Goal: Task Accomplishment & Management: Manage account settings

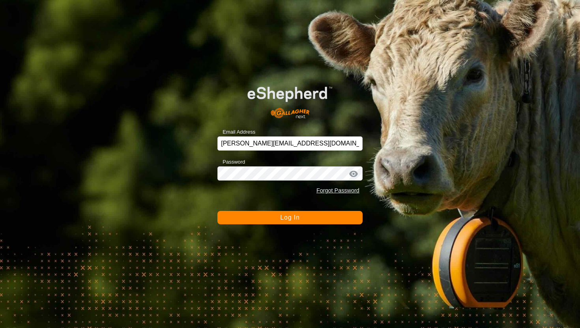
click at [303, 220] on button "Log In" at bounding box center [289, 217] width 145 height 13
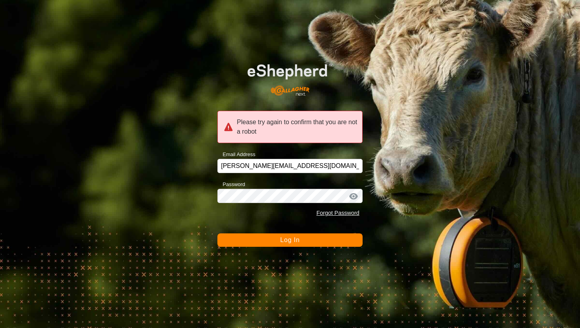
click at [297, 243] on span "Log In" at bounding box center [289, 240] width 19 height 7
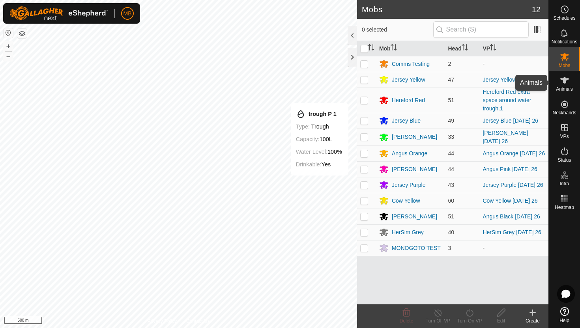
click at [565, 82] on icon at bounding box center [564, 80] width 9 height 6
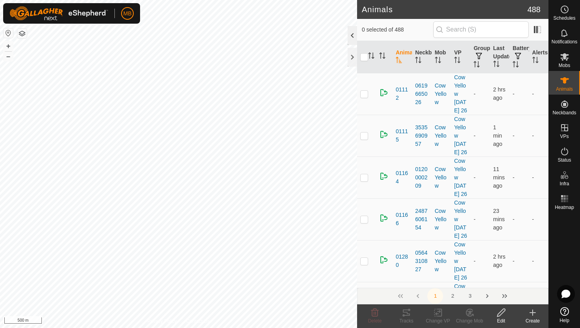
click at [353, 34] on div at bounding box center [352, 35] width 9 height 19
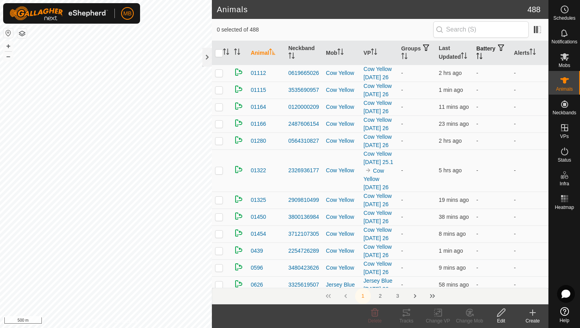
click at [495, 52] on button "button" at bounding box center [500, 48] width 11 height 8
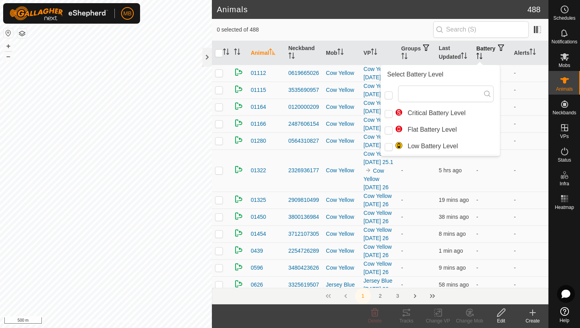
click at [495, 52] on button "button" at bounding box center [500, 48] width 11 height 8
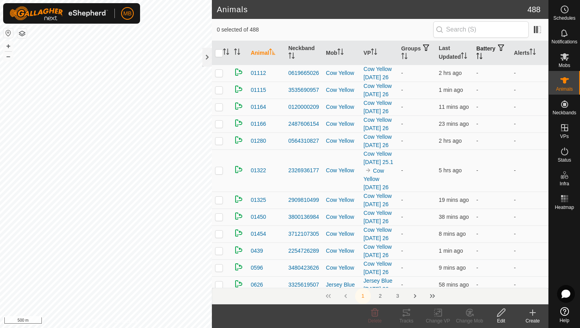
click at [482, 56] on icon "Activate to sort" at bounding box center [479, 56] width 6 height 6
click at [482, 56] on icon "Activate to sort" at bounding box center [480, 56] width 6 height 6
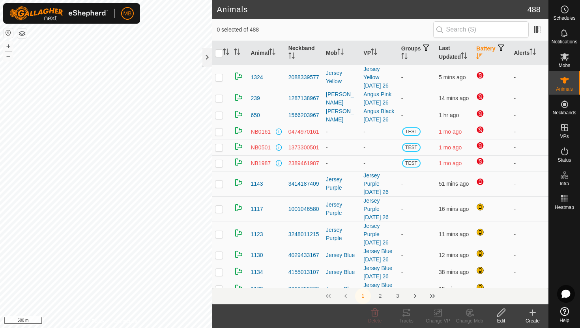
click at [482, 56] on icon "Activate to sort" at bounding box center [479, 56] width 6 height 6
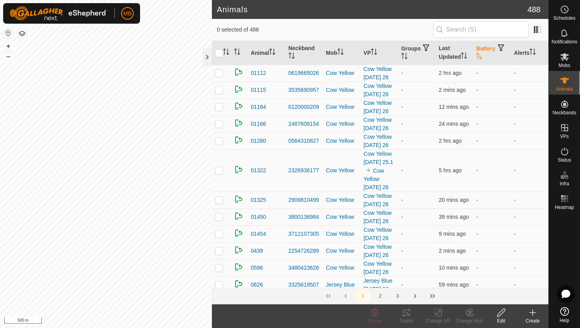
click at [482, 56] on icon "Activate to sort" at bounding box center [480, 56] width 6 height 6
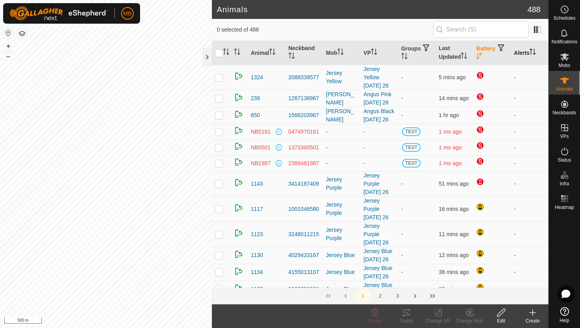
click at [531, 50] on icon "Activate to sort" at bounding box center [532, 52] width 6 height 6
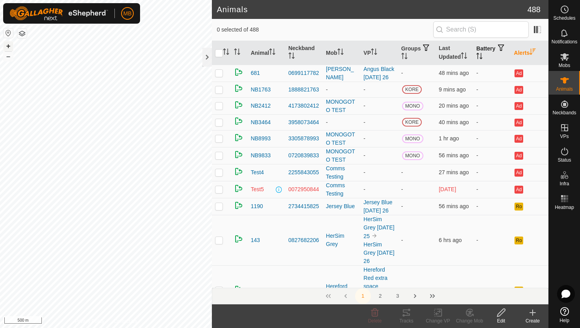
click at [9, 45] on button "+" at bounding box center [8, 45] width 9 height 9
click at [219, 71] on p-checkbox at bounding box center [219, 73] width 8 height 6
checkbox input "false"
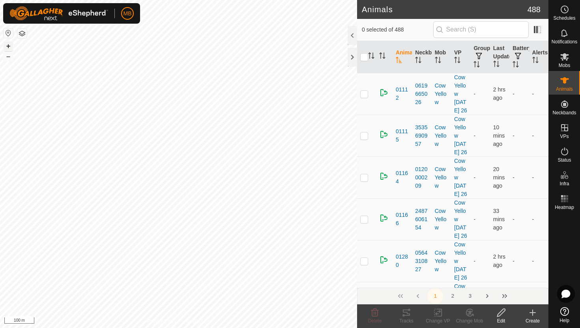
click at [7, 47] on button "+" at bounding box center [8, 45] width 9 height 9
click at [536, 57] on icon "Activate to sort" at bounding box center [535, 60] width 6 height 6
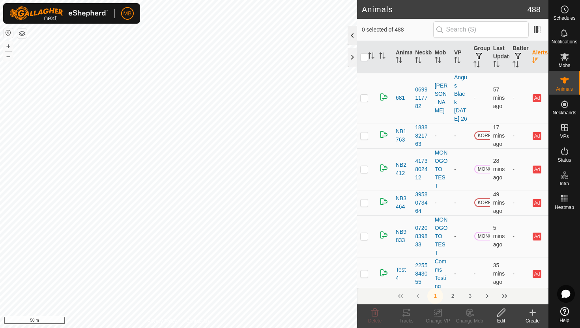
click at [351, 39] on div at bounding box center [352, 35] width 9 height 19
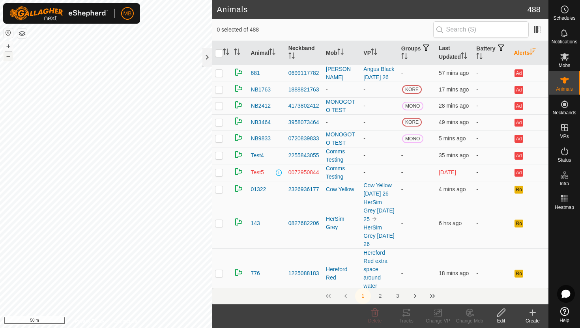
click at [11, 56] on button "–" at bounding box center [8, 56] width 9 height 9
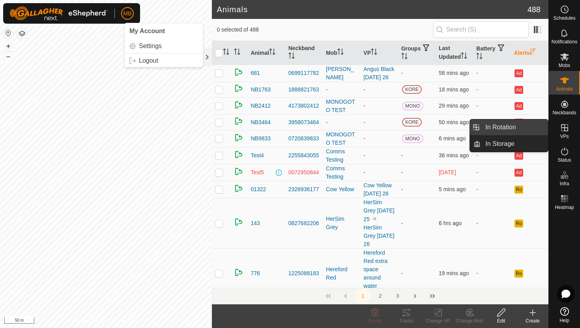
click at [530, 126] on link "In Rotation" at bounding box center [513, 128] width 67 height 16
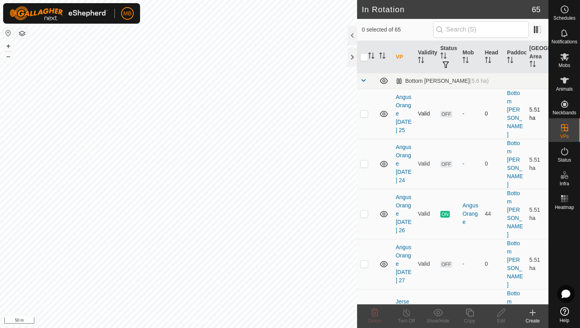
click at [366, 110] on p-checkbox at bounding box center [364, 113] width 8 height 6
checkbox input "true"
click at [365, 161] on p-checkbox at bounding box center [364, 164] width 8 height 6
checkbox input "true"
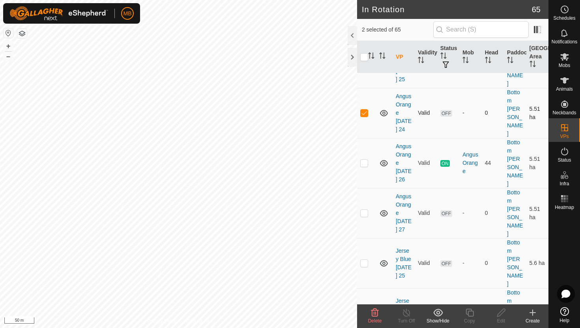
scroll to position [60, 0]
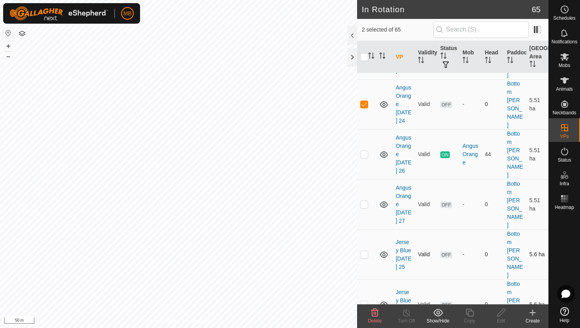
click at [365, 251] on p-checkbox at bounding box center [364, 254] width 8 height 6
checkbox input "true"
click at [366, 301] on p-checkbox at bounding box center [364, 304] width 8 height 6
checkbox input "true"
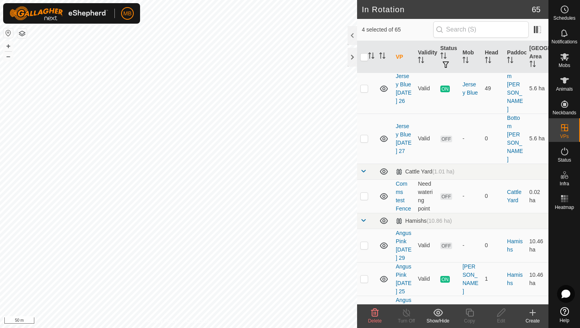
scroll to position [327, 0]
click at [365, 308] on p-checkbox at bounding box center [364, 311] width 8 height 6
checkbox input "true"
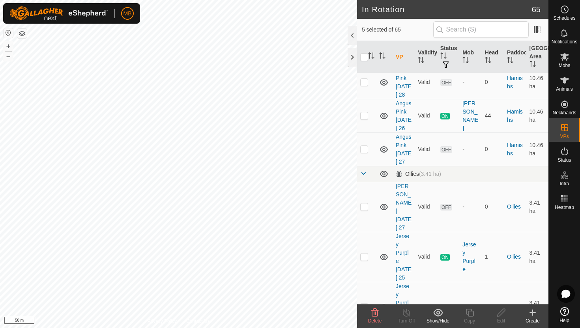
scroll to position [592, 0]
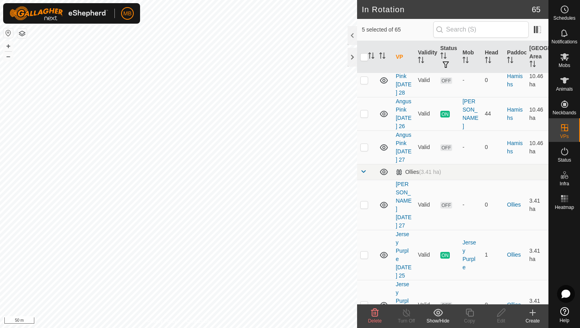
click at [365, 302] on p-checkbox at bounding box center [364, 305] width 8 height 6
checkbox input "true"
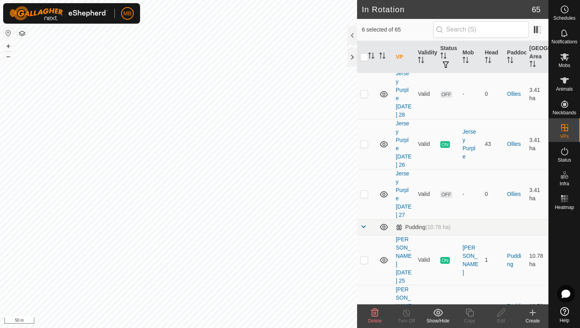
scroll to position [854, 0]
click at [365, 305] on p-checkbox at bounding box center [364, 308] width 8 height 6
checkbox input "true"
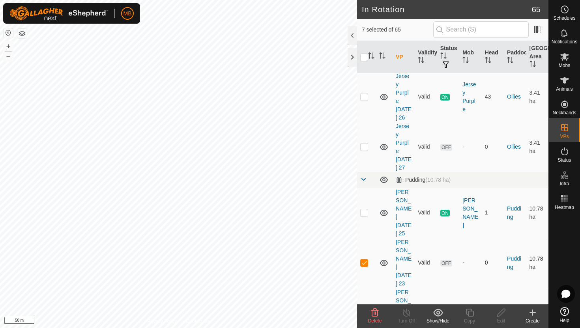
scroll to position [907, 0]
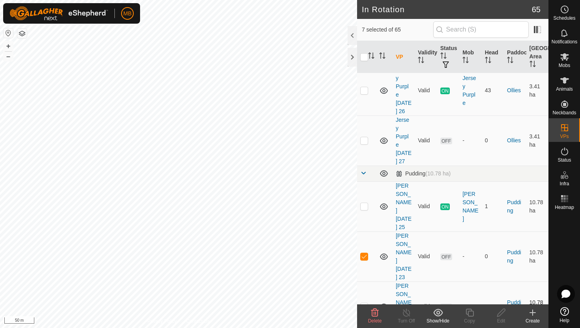
click at [364, 303] on p-checkbox at bounding box center [364, 306] width 8 height 6
checkbox input "true"
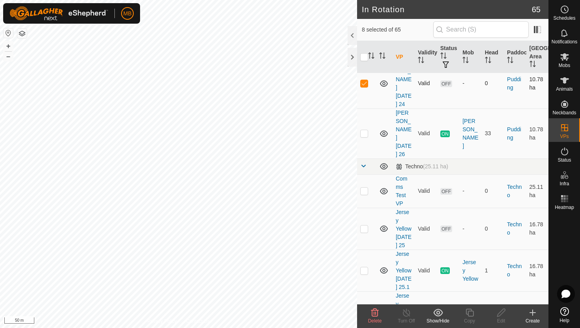
scroll to position [1137, 0]
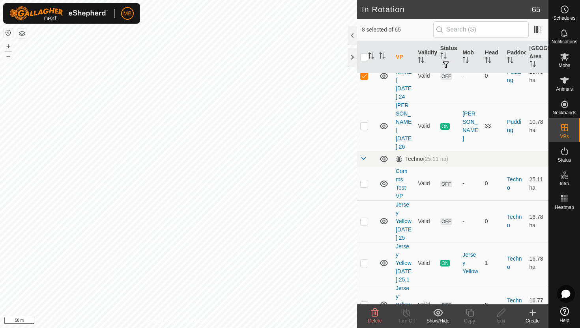
click at [365, 302] on p-checkbox at bounding box center [364, 305] width 8 height 6
checkbox input "true"
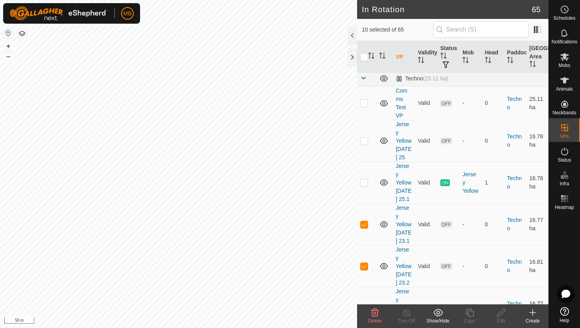
scroll to position [1218, 0]
click at [364, 305] on p-checkbox at bounding box center [364, 308] width 8 height 6
checkbox input "true"
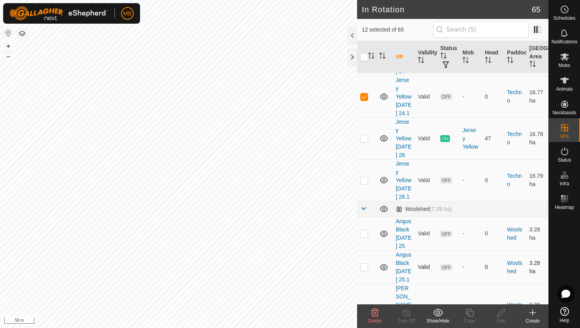
scroll to position [1477, 0]
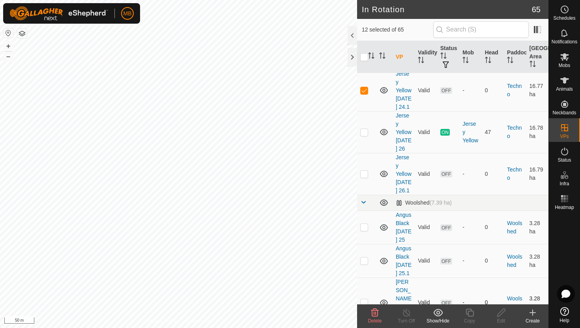
click at [365, 299] on p-checkbox at bounding box center [364, 302] width 8 height 6
checkbox input "true"
click at [367, 224] on p-checkbox at bounding box center [364, 227] width 8 height 6
checkbox input "true"
click at [365, 258] on p-checkbox at bounding box center [364, 261] width 8 height 6
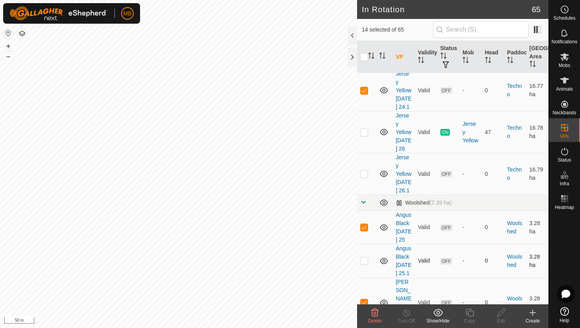
checkbox input "true"
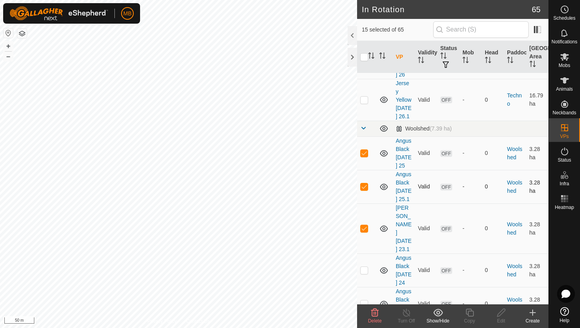
scroll to position [1553, 0]
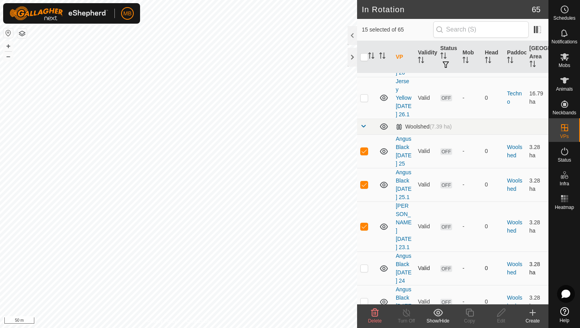
click at [365, 265] on p-checkbox at bounding box center [364, 268] width 8 height 6
checkbox input "true"
click at [365, 299] on p-checkbox at bounding box center [364, 302] width 8 height 6
checkbox input "true"
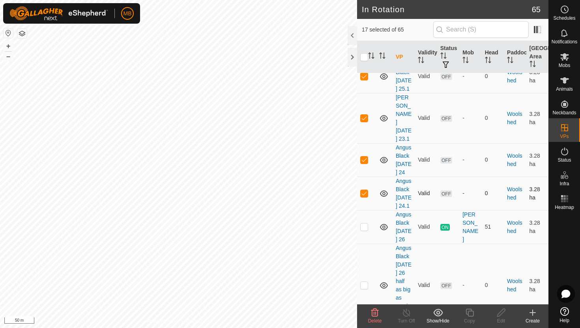
scroll to position [1668, 0]
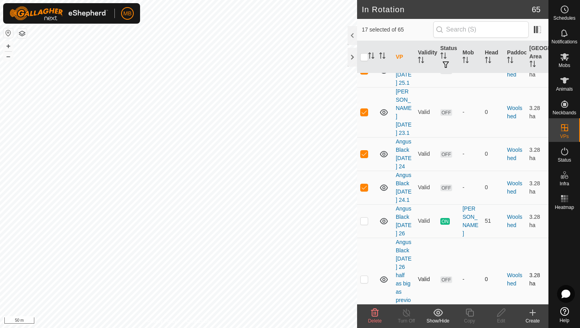
click at [364, 276] on p-checkbox at bounding box center [364, 279] width 8 height 6
checkbox input "true"
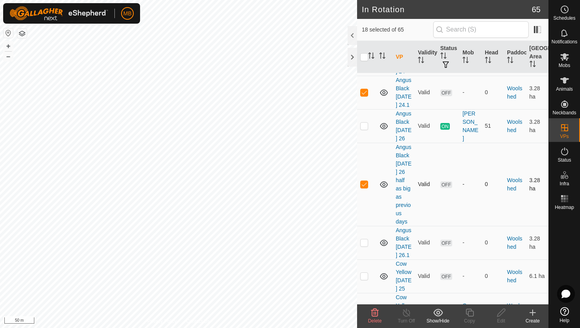
scroll to position [1763, 0]
click at [364, 273] on p-checkbox at bounding box center [364, 276] width 8 height 6
checkbox input "true"
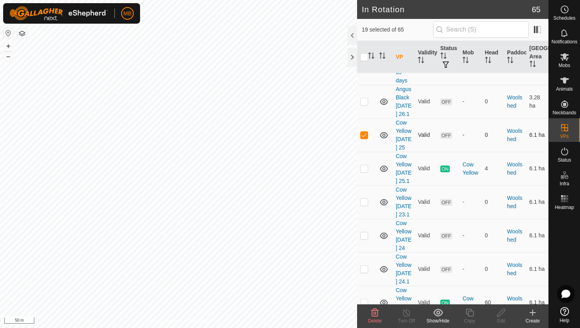
scroll to position [1905, 0]
click at [364, 198] on p-checkbox at bounding box center [364, 201] width 8 height 6
checkbox input "true"
click at [366, 232] on p-checkbox at bounding box center [364, 235] width 8 height 6
checkbox input "true"
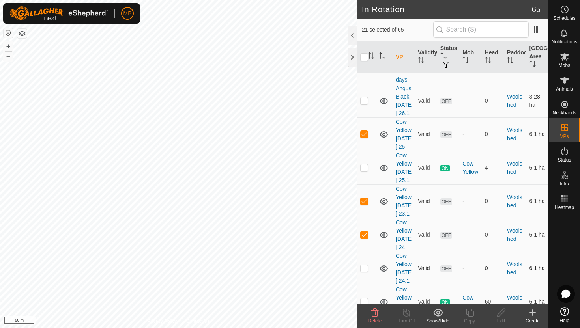
click at [363, 265] on p-checkbox at bounding box center [364, 268] width 8 height 6
checkbox input "true"
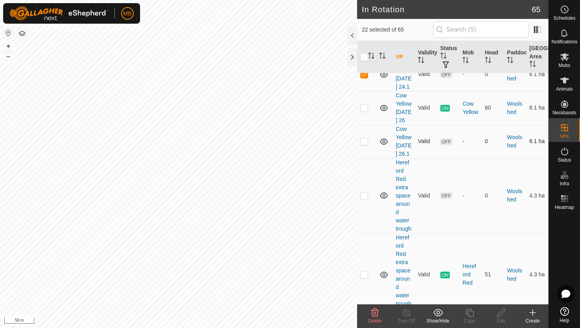
scroll to position [2099, 0]
click at [364, 192] on p-checkbox at bounding box center [364, 195] width 8 height 6
checkbox input "true"
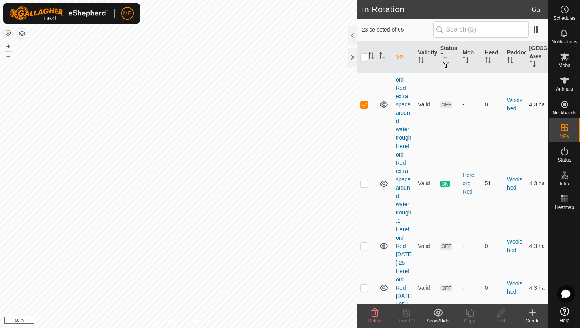
scroll to position [2191, 0]
click at [363, 242] on p-checkbox at bounding box center [364, 245] width 8 height 6
checkbox input "true"
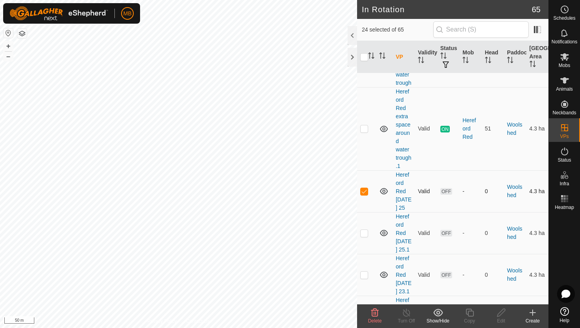
scroll to position [2245, 0]
click at [365, 230] on p-checkbox at bounding box center [364, 233] width 8 height 6
checkbox input "true"
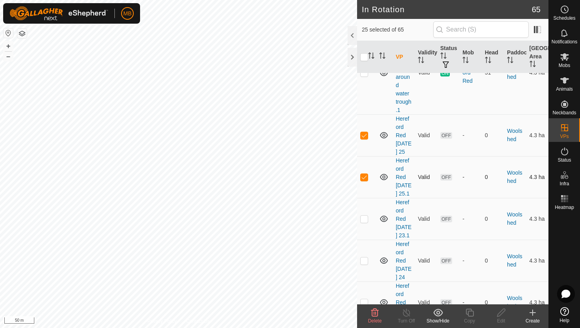
scroll to position [2304, 0]
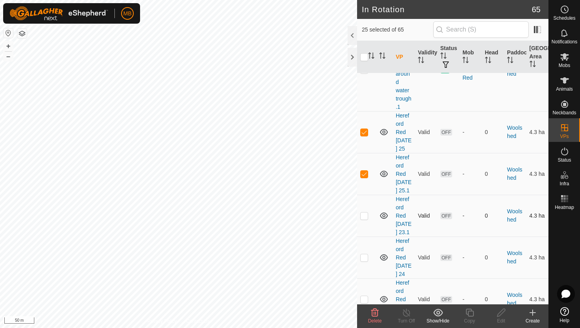
click at [364, 213] on p-checkbox at bounding box center [364, 216] width 8 height 6
checkbox input "true"
click at [363, 254] on p-checkbox at bounding box center [364, 257] width 8 height 6
checkbox input "true"
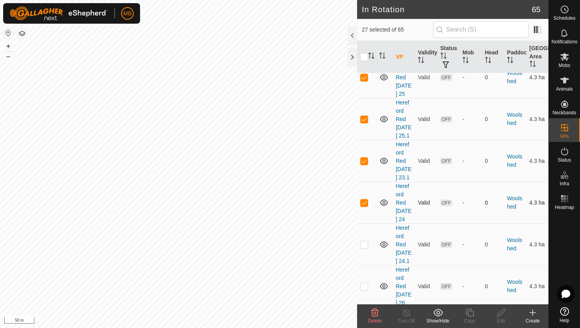
scroll to position [2360, 0]
click at [363, 240] on p-checkbox at bounding box center [364, 243] width 8 height 6
checkbox input "true"
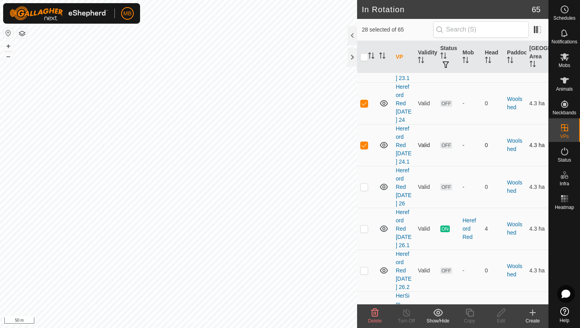
scroll to position [2460, 0]
click at [365, 185] on p-checkbox at bounding box center [364, 186] width 8 height 6
checkbox input "true"
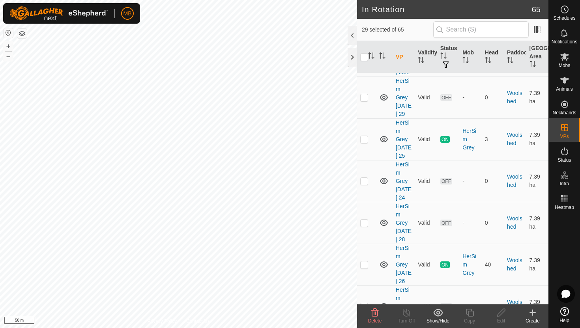
scroll to position [2678, 0]
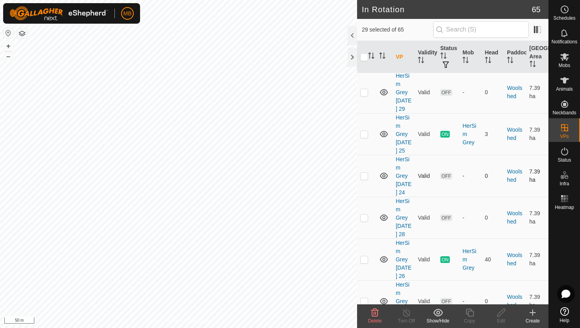
click at [364, 179] on p-checkbox at bounding box center [364, 176] width 8 height 6
checkbox input "true"
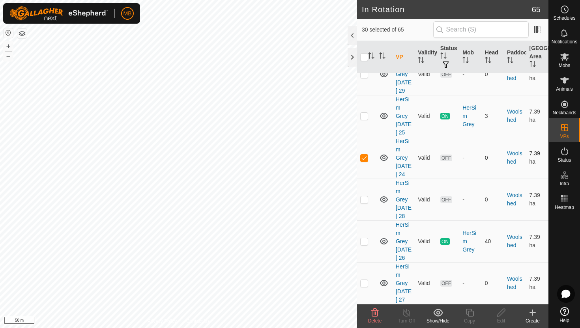
scroll to position [2729, 0]
click at [374, 313] on icon at bounding box center [374, 312] width 9 height 9
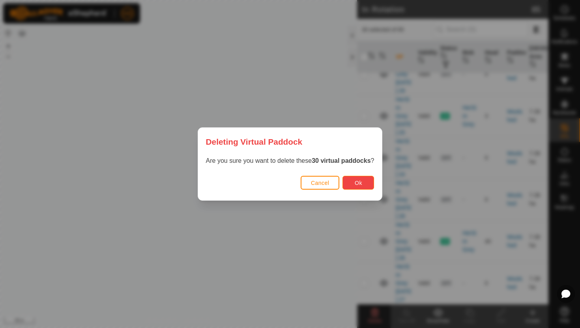
click at [358, 182] on span "Ok" at bounding box center [358, 183] width 7 height 6
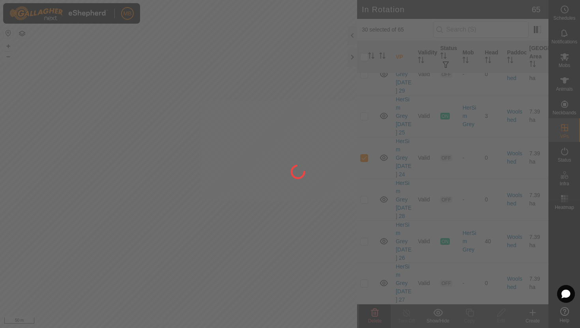
checkbox input "false"
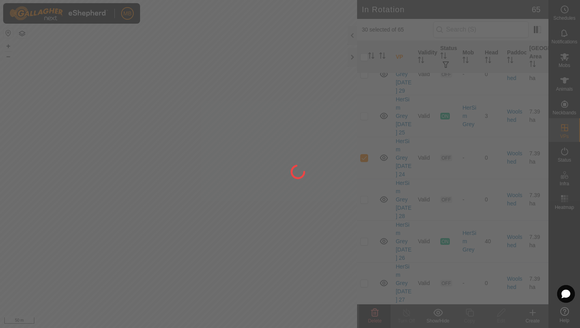
checkbox input "false"
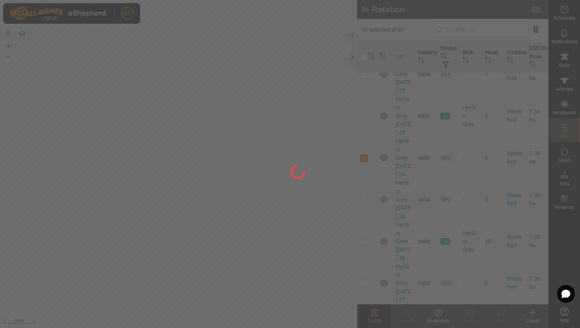
checkbox input "false"
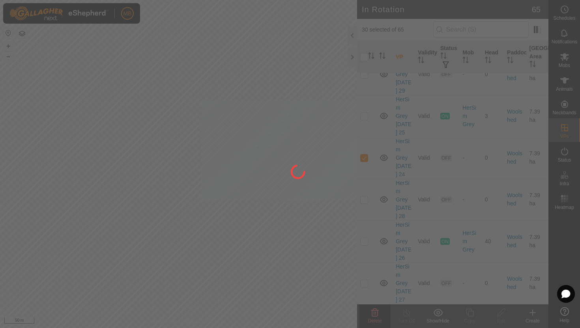
checkbox input "false"
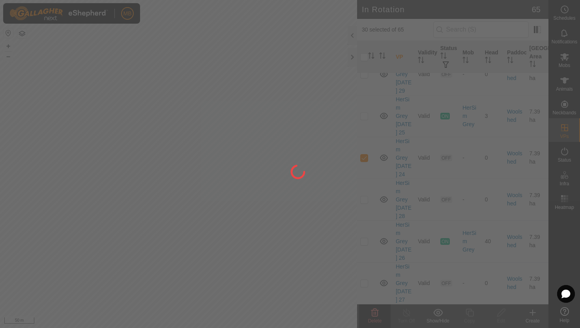
checkbox input "false"
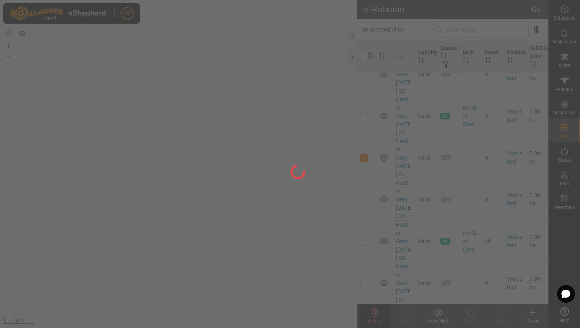
checkbox input "false"
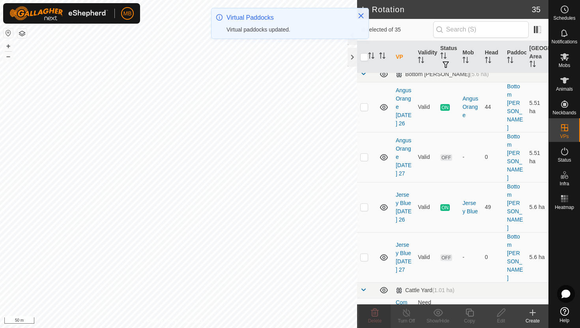
scroll to position [0, 0]
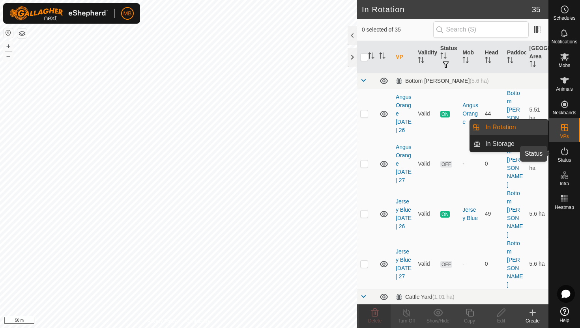
click at [562, 151] on icon at bounding box center [564, 151] width 9 height 9
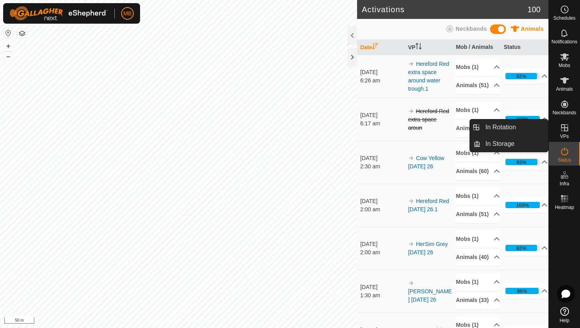
click at [566, 127] on icon at bounding box center [564, 127] width 9 height 9
click at [522, 125] on link "In Rotation" at bounding box center [513, 128] width 67 height 16
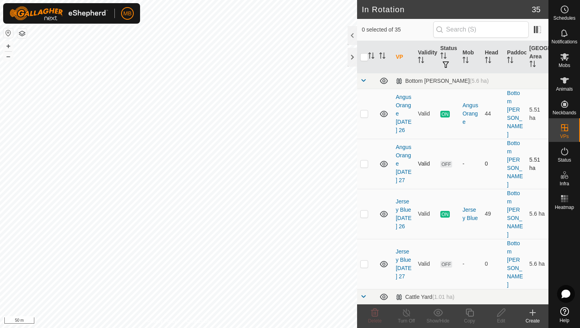
click at [364, 161] on p-checkbox at bounding box center [364, 164] width 8 height 6
checkbox input "true"
click at [9, 54] on button "–" at bounding box center [8, 56] width 9 height 9
click at [470, 311] on icon at bounding box center [469, 313] width 8 height 8
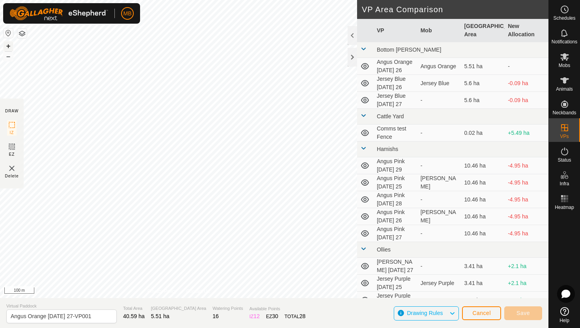
click at [7, 44] on button "+" at bounding box center [8, 45] width 9 height 9
click at [11, 46] on button "+" at bounding box center [8, 45] width 9 height 9
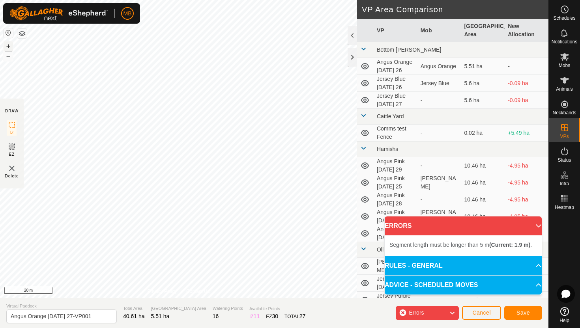
click at [7, 45] on button "+" at bounding box center [8, 45] width 9 height 9
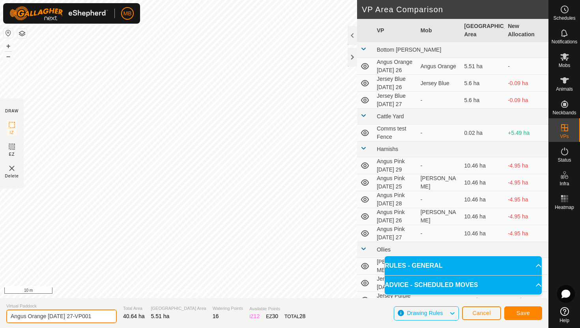
click at [99, 318] on input "Angus Orange Wednesday 27-VP001" at bounding box center [61, 317] width 110 height 14
type input "Angus Orange [DATE] 28"
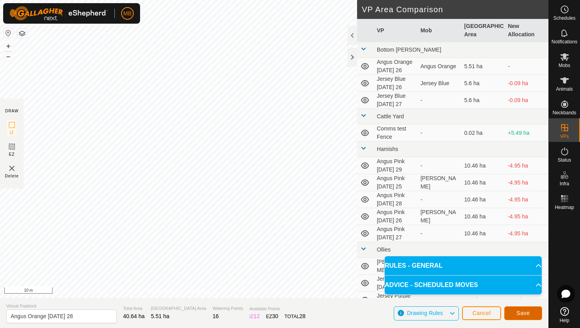
click at [530, 312] on button "Save" at bounding box center [523, 314] width 38 height 14
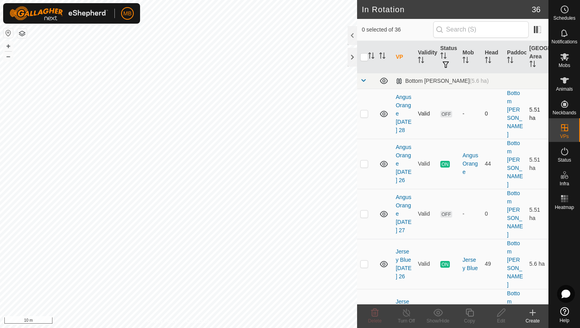
click at [364, 115] on p-checkbox at bounding box center [364, 113] width 8 height 6
checkbox input "true"
click at [471, 314] on icon at bounding box center [470, 312] width 10 height 9
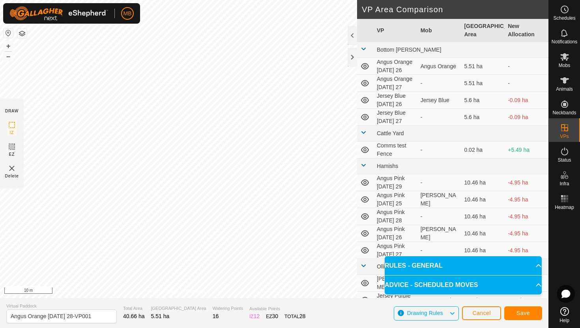
click at [141, 314] on div "DRAW IZ EZ Delete Privacy Policy Contact Us Segment length must be longer than …" at bounding box center [274, 164] width 548 height 328
click at [157, 313] on div "DRAW IZ EZ Delete Privacy Policy Contact Us Segment length must be longer than …" at bounding box center [274, 164] width 548 height 328
click at [97, 316] on input "Angus Orange Thursday 28-VP001" at bounding box center [61, 317] width 110 height 14
type input "Angus Orange [DATE] 29"
click at [528, 315] on span "Save" at bounding box center [522, 313] width 13 height 6
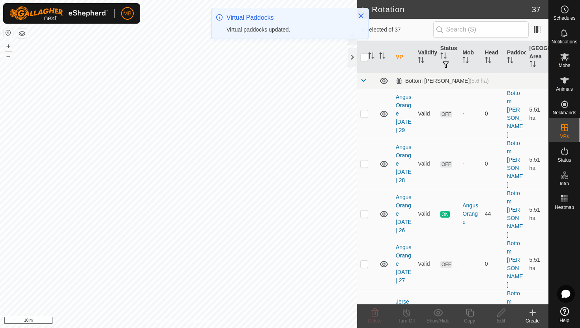
click at [366, 110] on p-checkbox at bounding box center [364, 113] width 8 height 6
checkbox input "true"
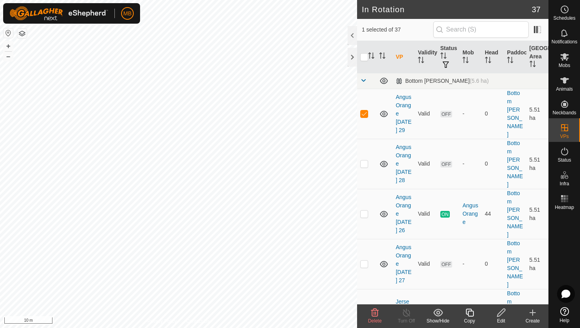
click at [470, 313] on icon at bounding box center [470, 312] width 10 height 9
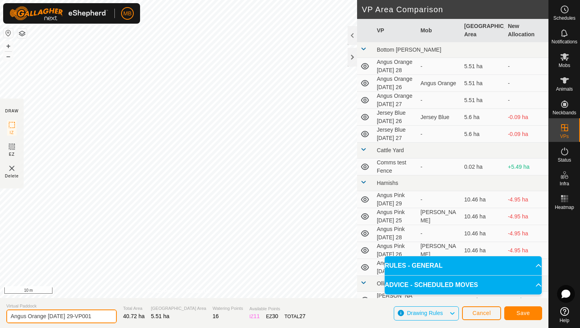
click at [92, 318] on input "Angus Orange Friday 29-VP001" at bounding box center [61, 317] width 110 height 14
type input "Angus Orange [DATE] 30"
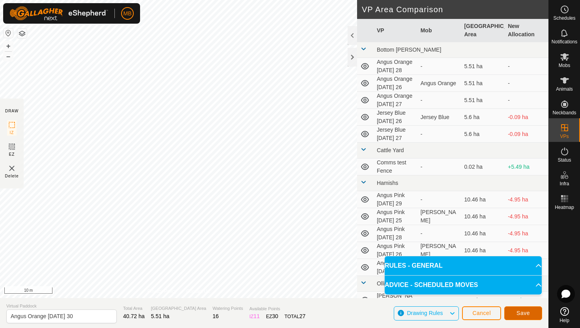
click at [524, 314] on span "Save" at bounding box center [522, 313] width 13 height 6
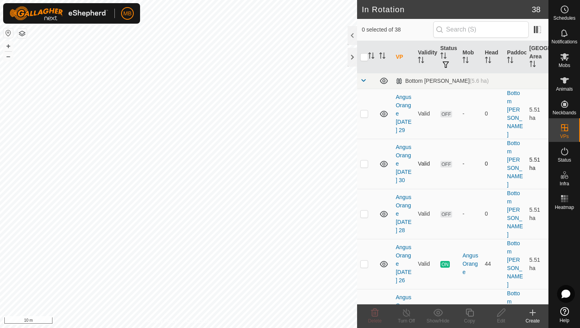
click at [364, 161] on p-checkbox at bounding box center [364, 164] width 8 height 6
checkbox input "true"
click at [469, 315] on icon at bounding box center [470, 312] width 10 height 9
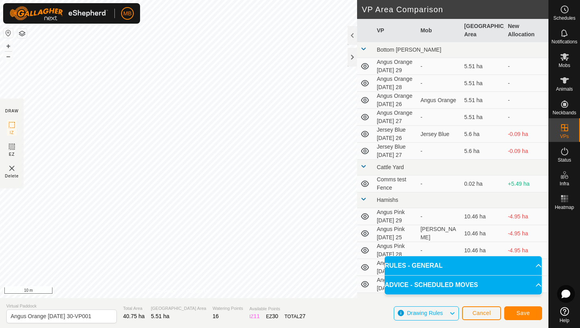
click at [104, 328] on div "DRAW IZ EZ Delete Privacy Policy Contact Us Segment length must be longer than …" at bounding box center [274, 164] width 548 height 328
click at [99, 316] on input "Angus Orange Saturday 30-VP001" at bounding box center [61, 317] width 110 height 14
type input "Angus Orange [DATE] 31"
click at [531, 310] on button "Save" at bounding box center [523, 314] width 38 height 14
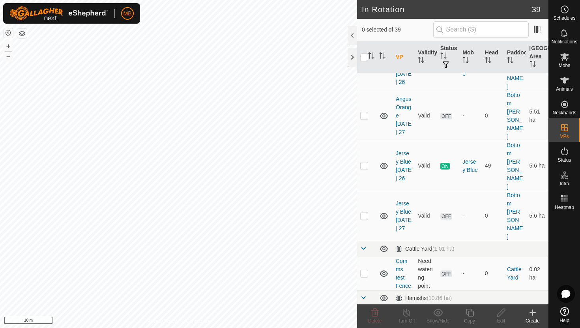
scroll to position [250, 0]
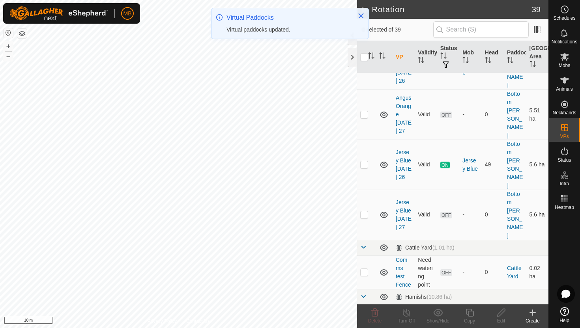
click at [363, 211] on p-checkbox at bounding box center [364, 214] width 8 height 6
checkbox input "true"
click at [470, 312] on icon at bounding box center [470, 312] width 10 height 9
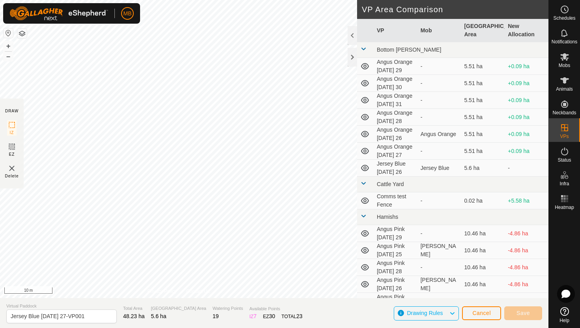
click at [425, 200] on div "DRAW IZ EZ Delete Privacy Policy Contact Us + – ⇧ i 10 m VP Area Comparison VP …" at bounding box center [274, 149] width 548 height 298
click at [7, 58] on button "–" at bounding box center [8, 56] width 9 height 9
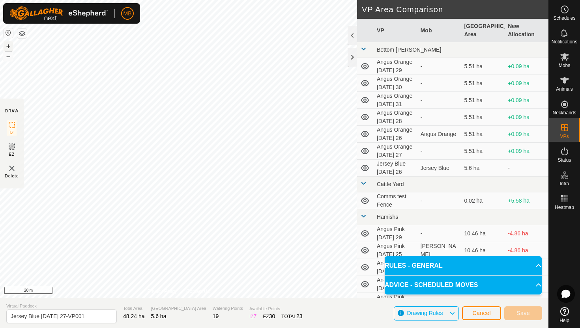
click at [9, 48] on button "+" at bounding box center [8, 45] width 9 height 9
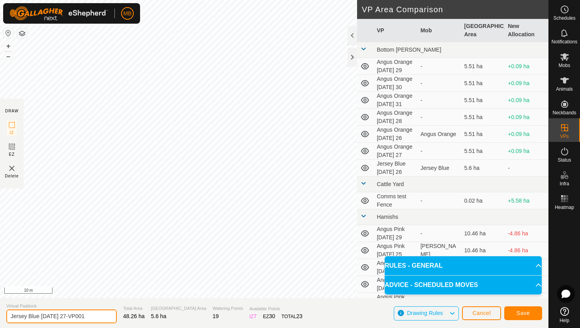
click at [96, 316] on input "Jersey Blue [DATE] 27-VP001" at bounding box center [61, 317] width 110 height 14
type input "Jersey Blue Thursday 28"
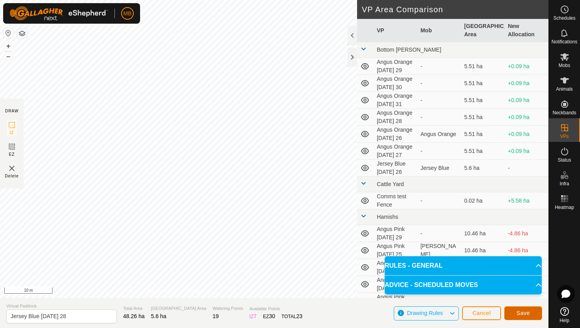
click at [519, 312] on span "Save" at bounding box center [522, 313] width 13 height 6
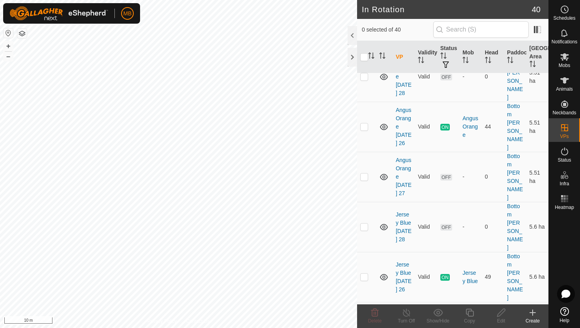
scroll to position [189, 0]
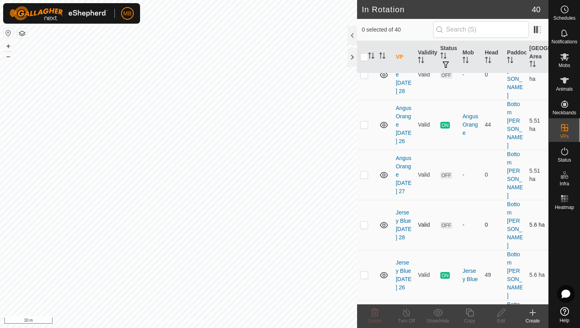
click at [365, 222] on p-checkbox at bounding box center [364, 225] width 8 height 6
checkbox input "true"
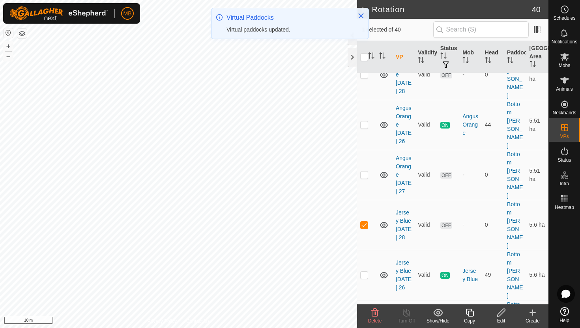
click at [470, 313] on icon at bounding box center [470, 312] width 10 height 9
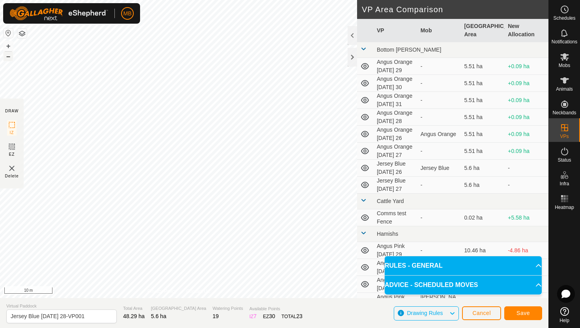
click at [10, 56] on button "–" at bounding box center [8, 56] width 9 height 9
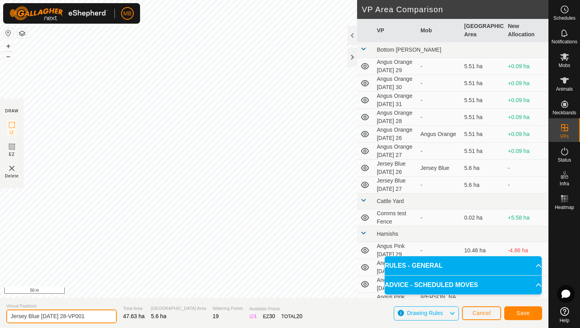
click at [93, 317] on input "Jersey Blue Thursday 28-VP001" at bounding box center [61, 317] width 110 height 14
type input "Jersey Blue Friday 29"
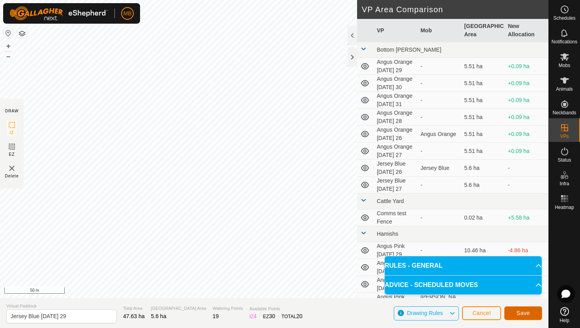
click at [534, 316] on button "Save" at bounding box center [523, 314] width 38 height 14
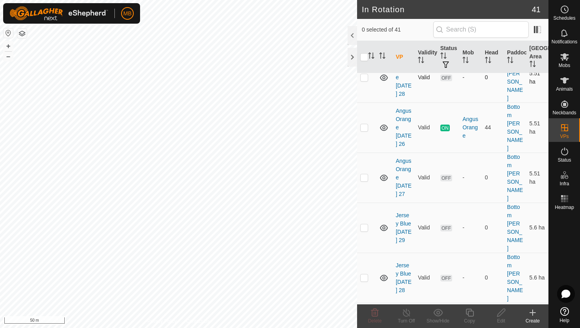
scroll to position [187, 0]
click at [364, 224] on p-checkbox at bounding box center [364, 227] width 8 height 6
checkbox input "true"
click at [471, 312] on icon at bounding box center [470, 312] width 10 height 9
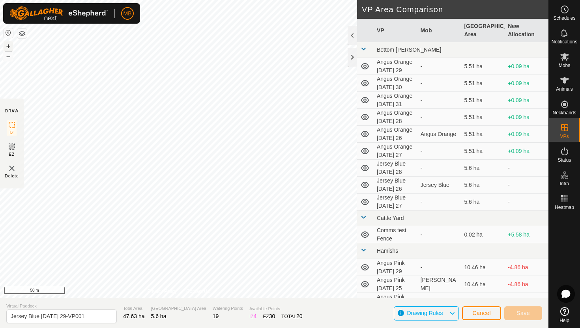
click at [9, 43] on button "+" at bounding box center [8, 45] width 9 height 9
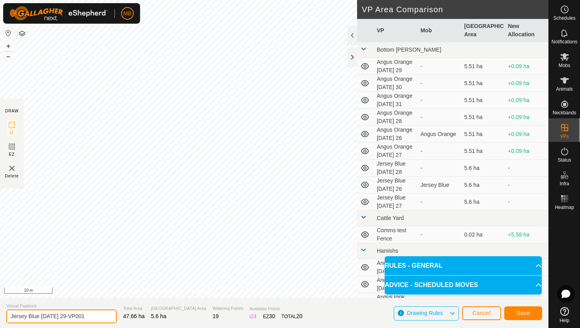
click at [90, 319] on input "Jersey Blue Friday 29-VP001" at bounding box center [61, 317] width 110 height 14
type input "Jersey Blue [DATE] 30"
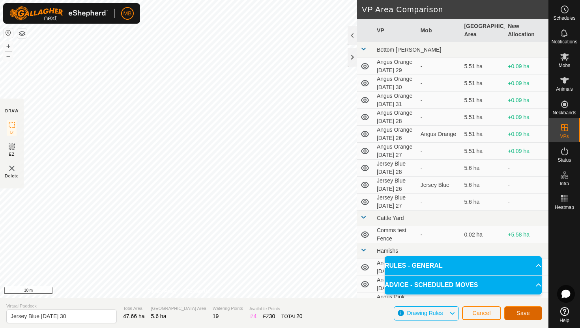
click at [531, 313] on button "Save" at bounding box center [523, 314] width 38 height 14
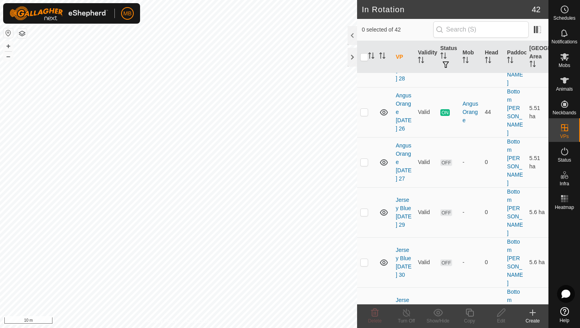
scroll to position [202, 0]
click at [363, 259] on p-checkbox at bounding box center [364, 262] width 8 height 6
checkbox input "true"
click at [471, 312] on icon at bounding box center [470, 312] width 10 height 9
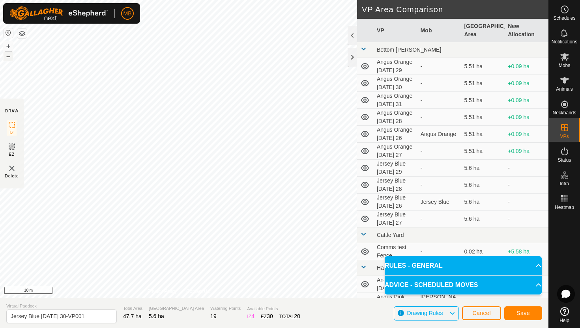
click at [9, 56] on button "–" at bounding box center [8, 56] width 9 height 9
click at [95, 317] on input "Jersey Blue Saturday 30-VP001" at bounding box center [61, 317] width 110 height 14
type input "Jersey Blue [DATE] 31"
click at [533, 314] on button "Save" at bounding box center [523, 314] width 38 height 14
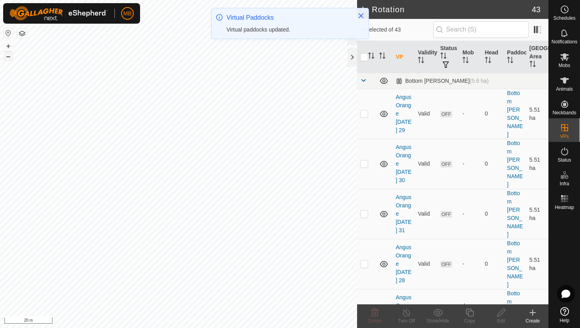
click at [6, 57] on button "–" at bounding box center [8, 56] width 9 height 9
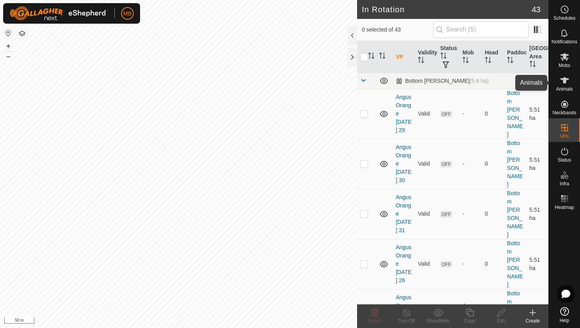
click at [564, 80] on icon at bounding box center [564, 80] width 9 height 6
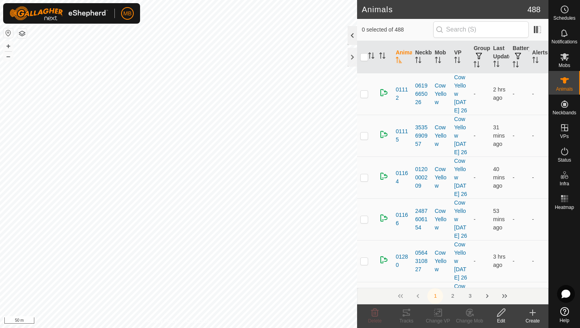
click at [352, 36] on div at bounding box center [352, 35] width 9 height 19
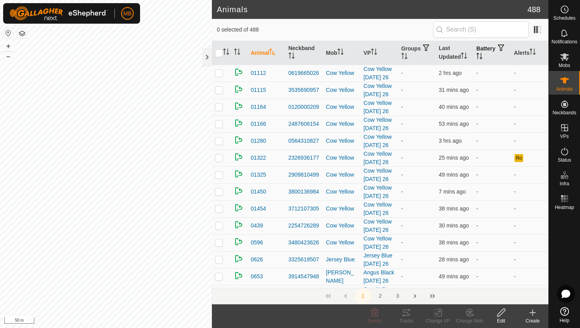
click at [482, 56] on icon "Activate to sort" at bounding box center [479, 56] width 6 height 6
click at [482, 56] on icon "Activate to sort" at bounding box center [480, 56] width 6 height 6
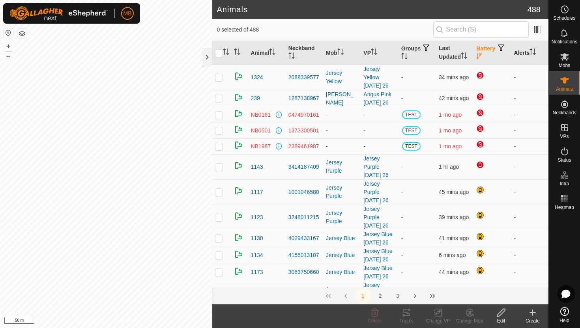
click at [535, 51] on icon "Activate to sort" at bounding box center [532, 52] width 6 height 6
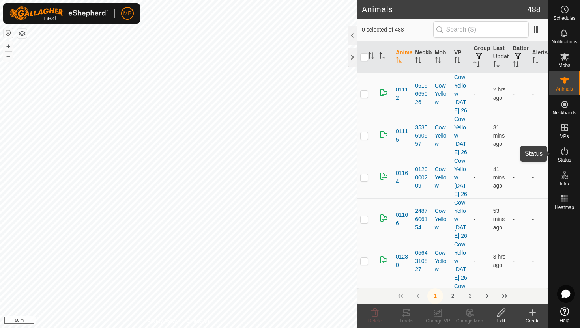
click at [564, 151] on icon at bounding box center [564, 151] width 9 height 9
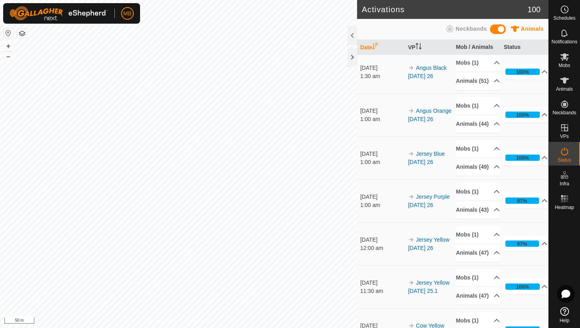
scroll to position [302, 0]
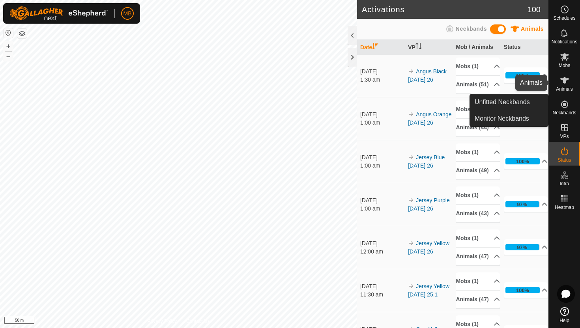
click at [565, 80] on icon at bounding box center [564, 80] width 9 height 6
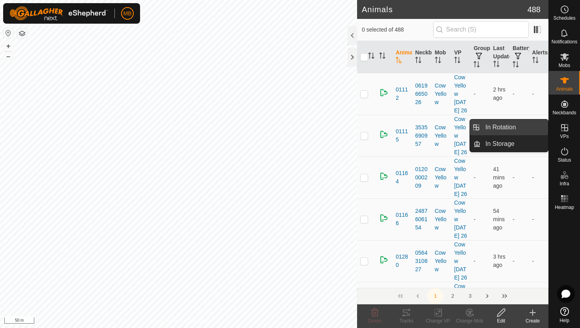
click at [518, 128] on link "In Rotation" at bounding box center [513, 128] width 67 height 16
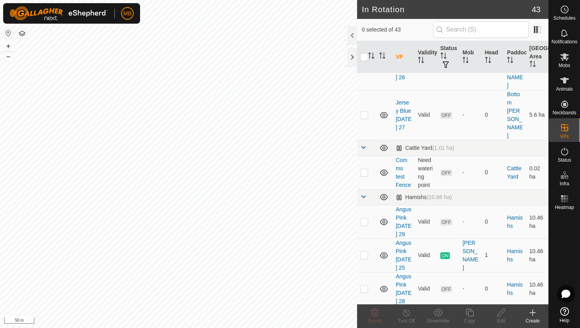
scroll to position [547, 0]
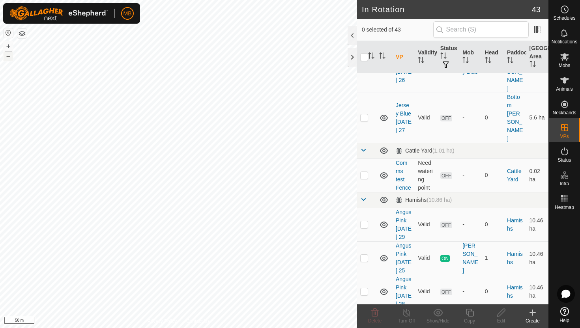
click at [10, 58] on button "–" at bounding box center [8, 56] width 9 height 9
click at [10, 45] on button "+" at bounding box center [8, 45] width 9 height 9
click at [365, 221] on p-checkbox at bounding box center [364, 224] width 8 height 6
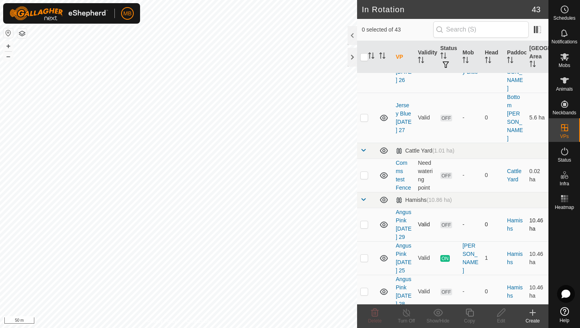
checkbox input "true"
click at [471, 314] on icon at bounding box center [470, 312] width 10 height 9
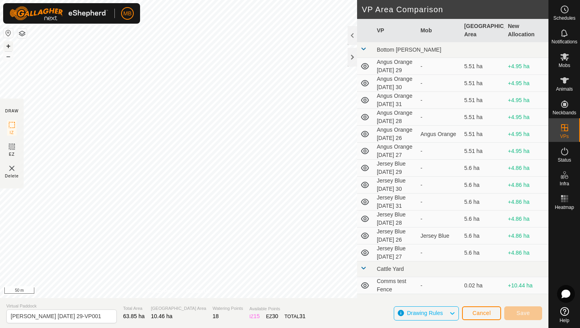
click at [5, 45] on button "+" at bounding box center [8, 45] width 9 height 9
click at [9, 46] on button "+" at bounding box center [8, 45] width 9 height 9
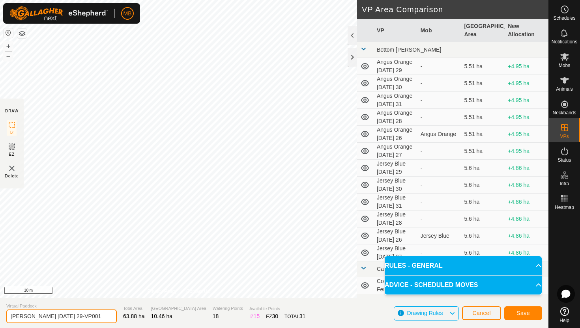
click at [92, 317] on input "[PERSON_NAME] [DATE] 29-VP001" at bounding box center [61, 317] width 110 height 14
type input "Angus Pink [DATE] 30"
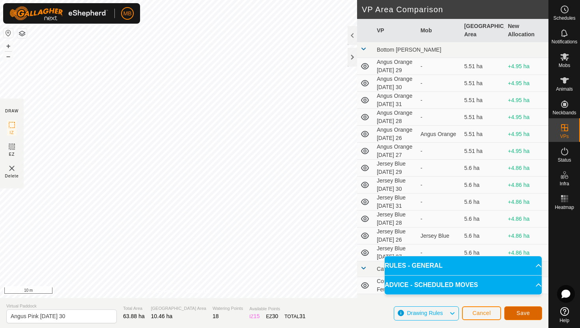
click at [526, 311] on span "Save" at bounding box center [522, 313] width 13 height 6
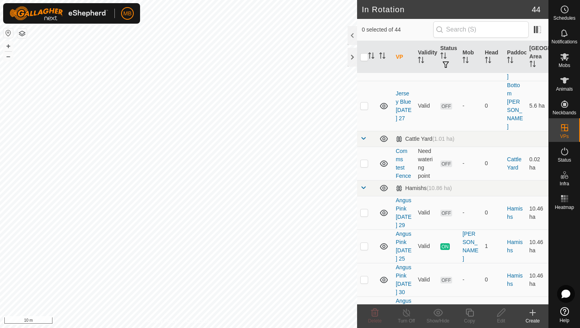
scroll to position [561, 0]
click at [364, 275] on p-checkbox at bounding box center [364, 278] width 8 height 6
checkbox input "true"
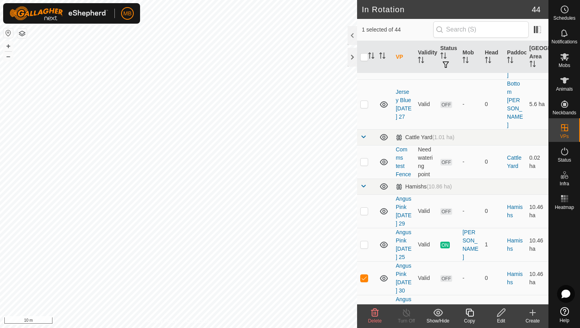
click at [469, 314] on icon at bounding box center [470, 312] width 10 height 9
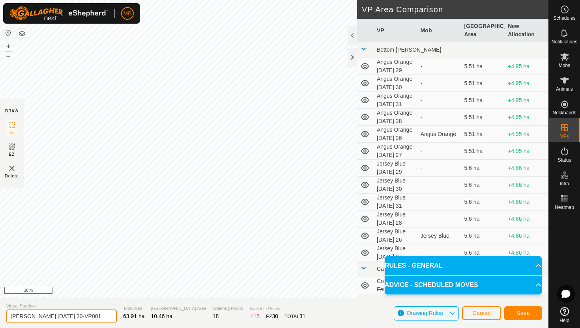
click at [90, 316] on input "Angus Pink Saturday 30-VP001" at bounding box center [61, 317] width 110 height 14
type input "Angus Pink [DATE] 31"
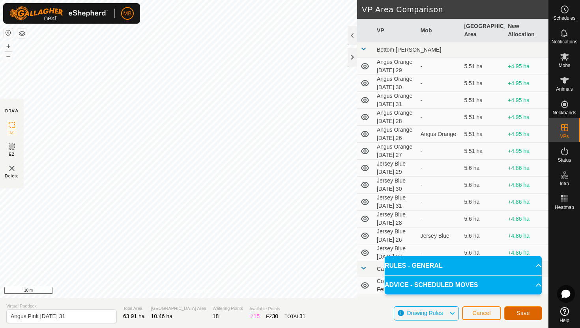
click at [518, 312] on span "Save" at bounding box center [522, 313] width 13 height 6
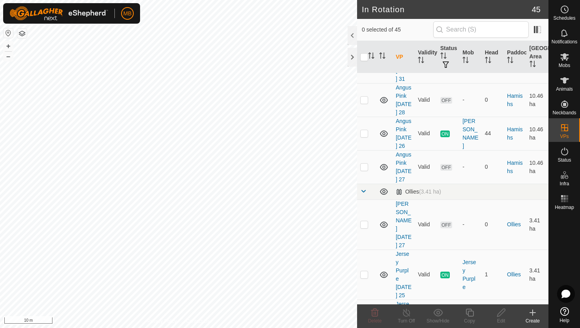
scroll to position [803, 0]
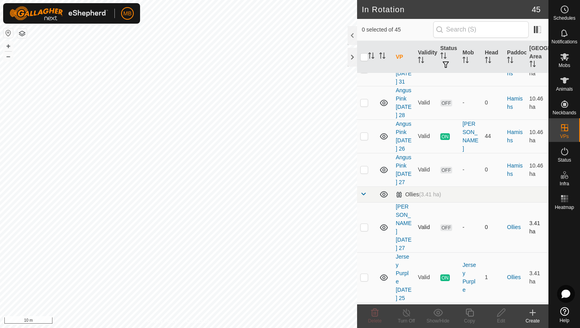
click at [364, 224] on p-checkbox at bounding box center [364, 227] width 8 height 6
checkbox input "true"
click at [471, 314] on icon at bounding box center [470, 312] width 10 height 9
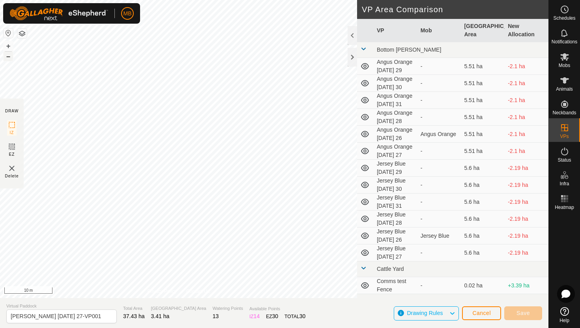
click at [9, 55] on button "–" at bounding box center [8, 56] width 9 height 9
click at [7, 47] on button "+" at bounding box center [8, 45] width 9 height 9
click at [8, 45] on button "+" at bounding box center [8, 45] width 9 height 9
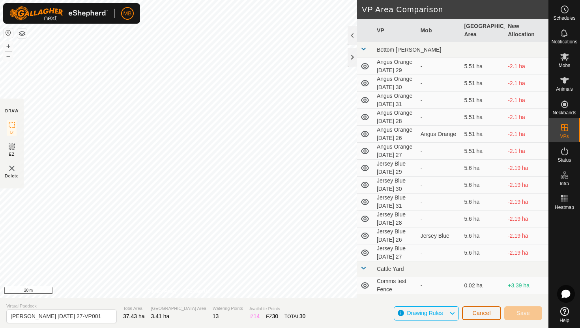
click at [487, 312] on span "Cancel" at bounding box center [481, 313] width 19 height 6
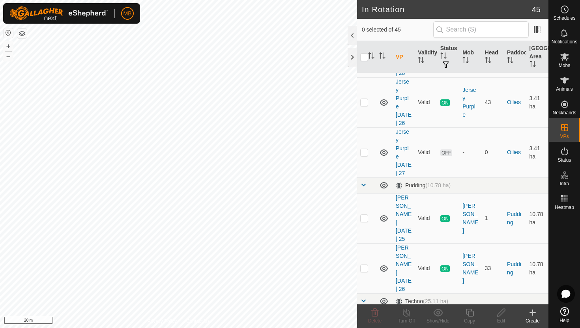
scroll to position [1079, 0]
click at [364, 265] on p-checkbox at bounding box center [364, 268] width 8 height 6
checkbox input "false"
click at [365, 215] on p-checkbox at bounding box center [364, 218] width 8 height 6
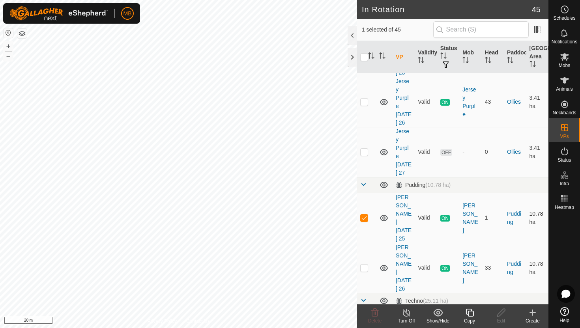
click at [365, 215] on p-checkbox at bounding box center [364, 218] width 8 height 6
checkbox input "false"
click at [363, 265] on p-checkbox at bounding box center [364, 268] width 8 height 6
checkbox input "false"
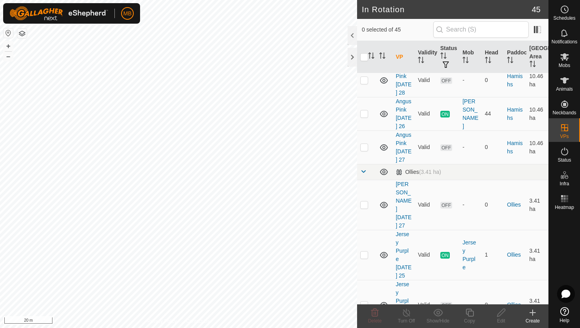
scroll to position [824, 0]
click at [365, 203] on p-checkbox at bounding box center [364, 206] width 8 height 6
checkbox input "true"
click at [471, 313] on icon at bounding box center [470, 312] width 10 height 9
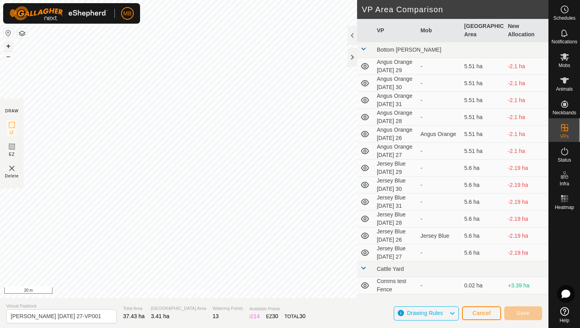
click at [9, 45] on button "+" at bounding box center [8, 45] width 9 height 9
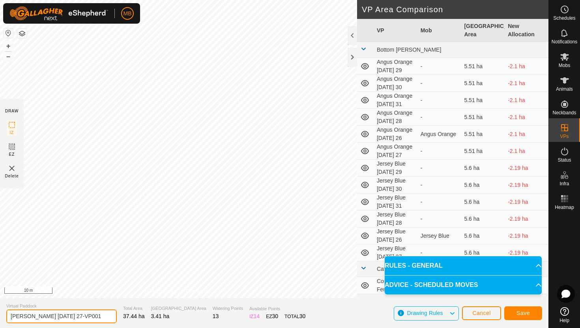
click at [99, 317] on input "Angus Green Wednesday 27-VP001" at bounding box center [61, 317] width 110 height 14
type input "[PERSON_NAME] [DATE] 28"
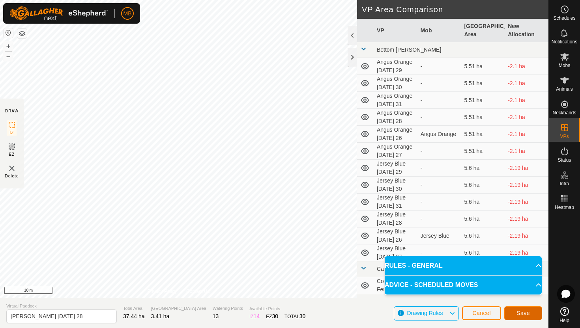
click at [530, 310] on button "Save" at bounding box center [523, 314] width 38 height 14
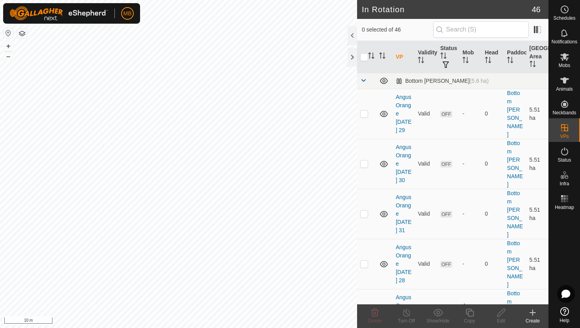
click at [530, 310] on icon at bounding box center [532, 312] width 9 height 9
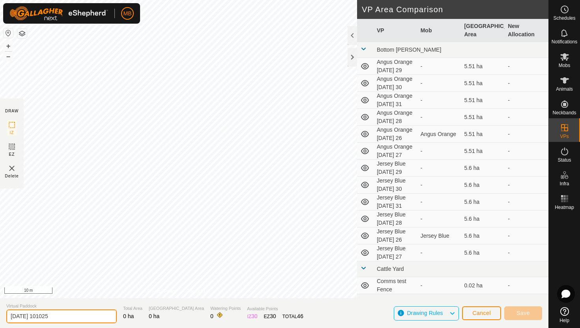
click at [86, 318] on input "2025-08-26 101025" at bounding box center [61, 317] width 110 height 14
type input "2"
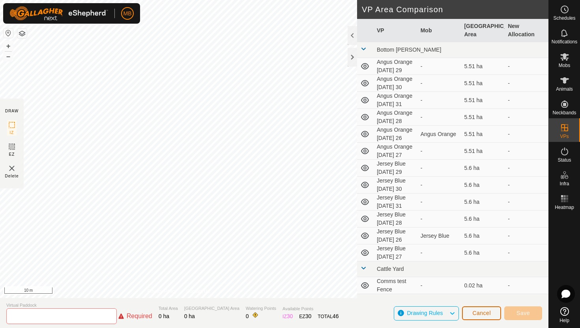
click at [479, 313] on span "Cancel" at bounding box center [481, 313] width 19 height 6
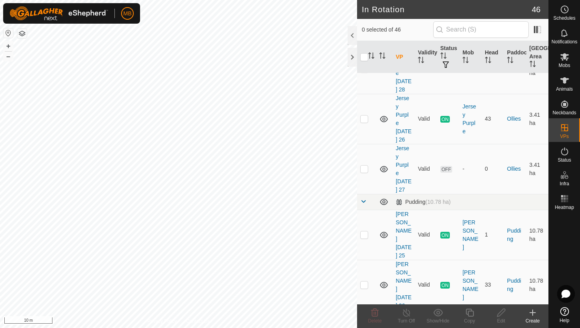
scroll to position [1112, 0]
click at [365, 282] on p-checkbox at bounding box center [364, 285] width 8 height 6
checkbox input "false"
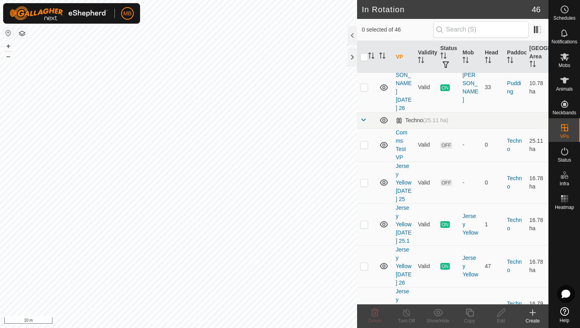
scroll to position [1311, 0]
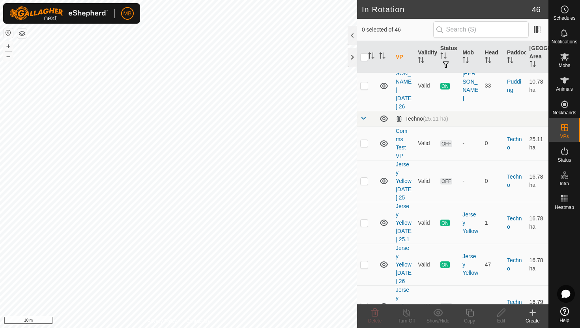
click at [364, 303] on p-checkbox at bounding box center [364, 306] width 8 height 6
checkbox input "true"
click at [468, 314] on icon at bounding box center [469, 313] width 8 height 8
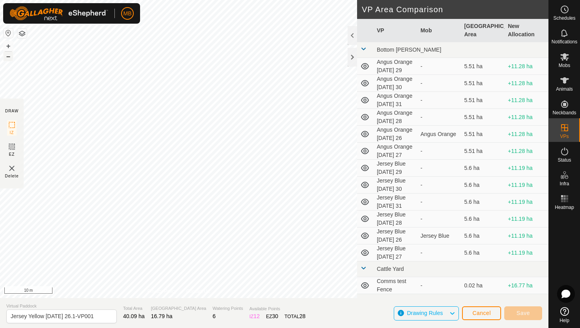
click at [8, 56] on button "–" at bounding box center [8, 56] width 9 height 9
click at [8, 44] on button "+" at bounding box center [8, 45] width 9 height 9
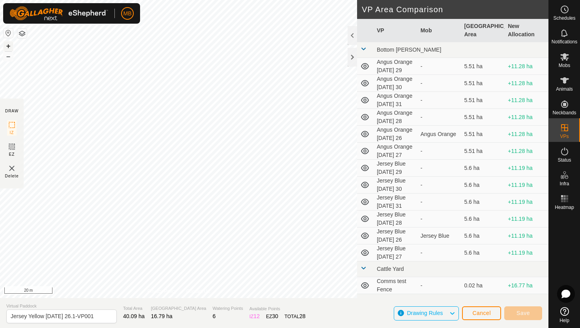
click at [8, 44] on button "+" at bounding box center [8, 45] width 9 height 9
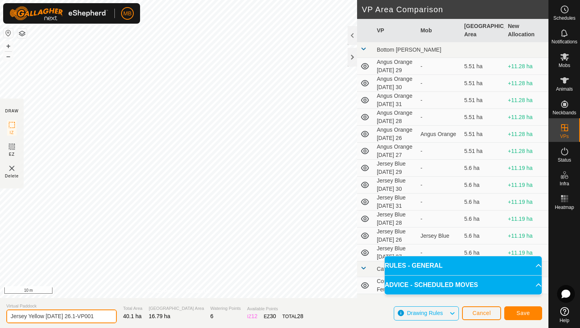
click at [98, 319] on input "Jersey Yellow Tuesday 26.1-VP001" at bounding box center [61, 317] width 110 height 14
type input "Jersey Yellow [DATE] 27"
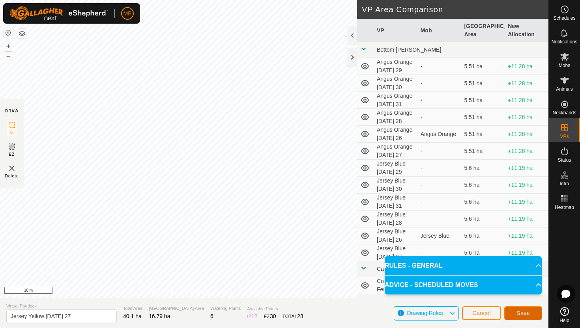
click at [527, 314] on span "Save" at bounding box center [522, 313] width 13 height 6
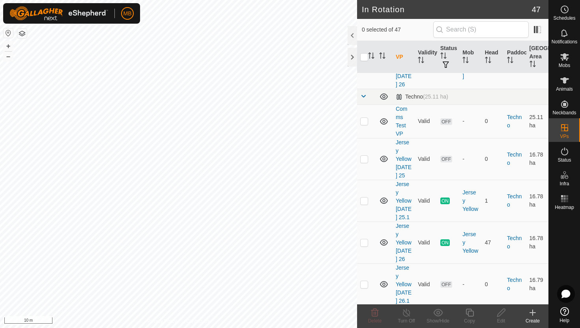
scroll to position [1334, 0]
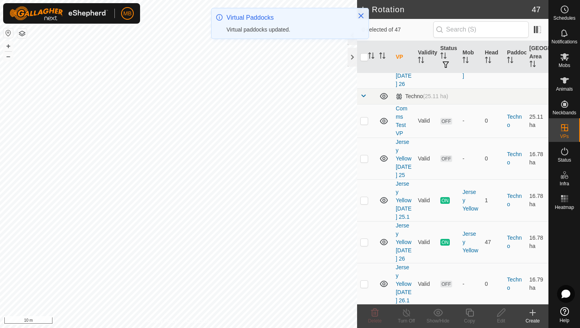
click at [364, 323] on p-checkbox at bounding box center [364, 326] width 8 height 6
checkbox input "true"
click at [471, 313] on icon at bounding box center [470, 312] width 10 height 9
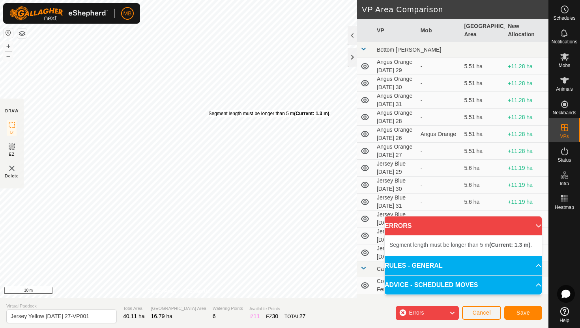
click at [208, 110] on div "Segment length must be longer than 5 m (Current: 1.3 m) ." at bounding box center [269, 113] width 122 height 7
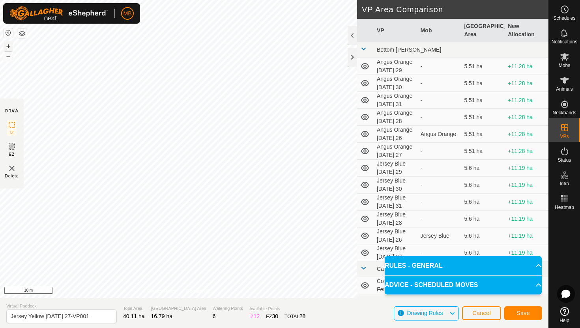
click at [6, 47] on button "+" at bounding box center [8, 45] width 9 height 9
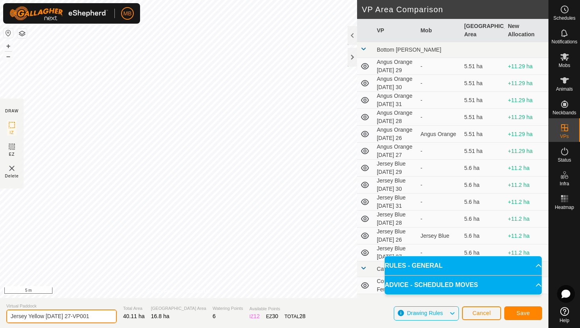
click at [99, 316] on input "Jersey Yellow Wednesday 27-VP001" at bounding box center [61, 317] width 110 height 14
type input "Jersey Yellow [DATE] 27.1"
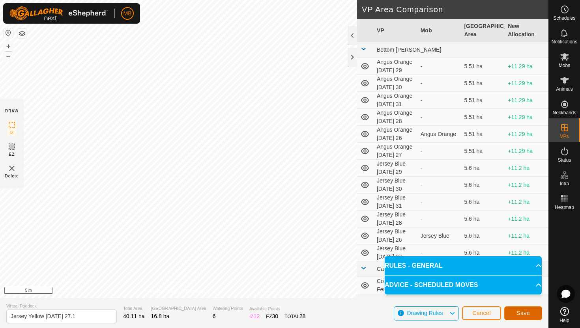
click at [517, 312] on span "Save" at bounding box center [522, 313] width 13 height 6
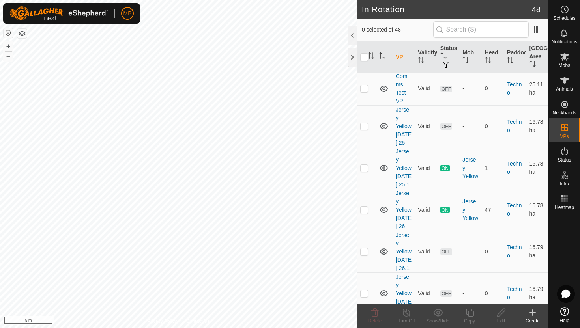
scroll to position [1372, 0]
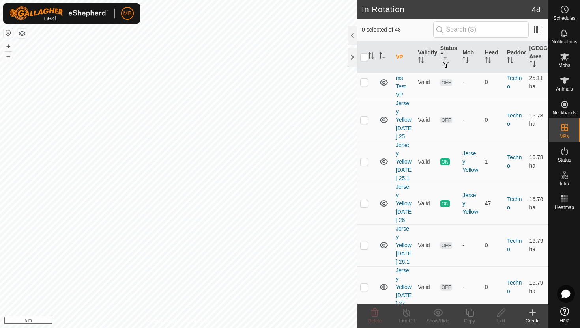
click at [363, 326] on p-checkbox at bounding box center [364, 329] width 8 height 6
checkbox input "true"
click at [468, 313] on icon at bounding box center [469, 313] width 8 height 8
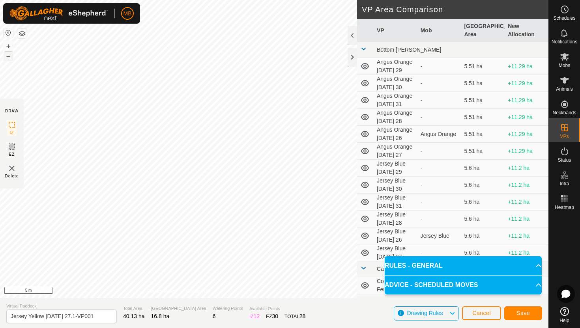
click at [9, 59] on button "–" at bounding box center [8, 56] width 9 height 9
click at [99, 318] on input "Jersey Yellow Wednesday 27.1-VP001" at bounding box center [61, 317] width 110 height 14
type input "Jersey Yellow [DATE] 28"
click at [11, 56] on button "–" at bounding box center [8, 56] width 9 height 9
click at [527, 314] on span "Save" at bounding box center [522, 313] width 13 height 6
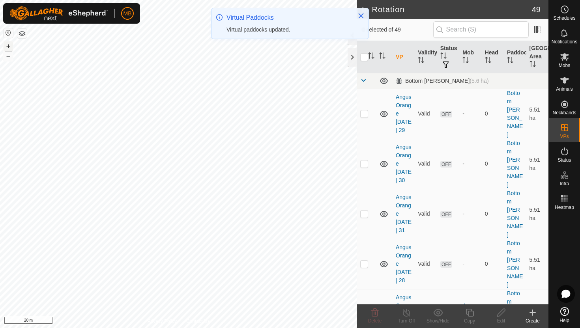
click at [8, 45] on button "+" at bounding box center [8, 45] width 9 height 9
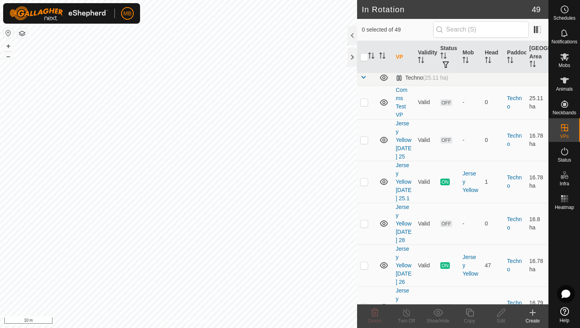
scroll to position [1348, 0]
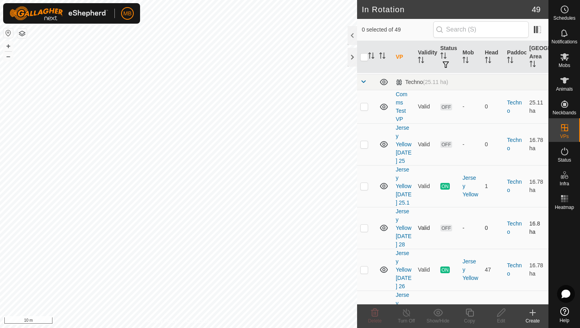
click at [364, 225] on p-checkbox at bounding box center [364, 228] width 8 height 6
checkbox input "true"
click at [469, 312] on icon at bounding box center [470, 312] width 10 height 9
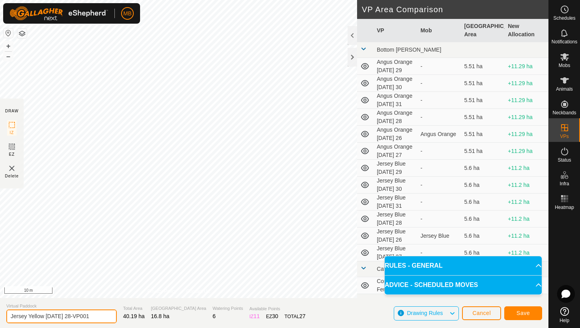
click at [98, 318] on input "Jersey Yellow Thursday 28-VP001" at bounding box center [61, 317] width 110 height 14
type input "Jersey Yellow [DATE] 28.1"
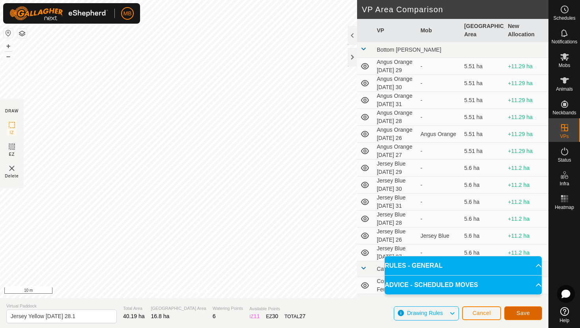
click at [518, 311] on span "Save" at bounding box center [522, 313] width 13 height 6
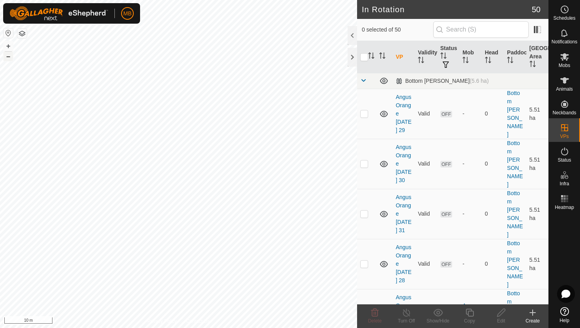
click at [8, 56] on button "–" at bounding box center [8, 56] width 9 height 9
click at [566, 10] on icon at bounding box center [564, 9] width 9 height 9
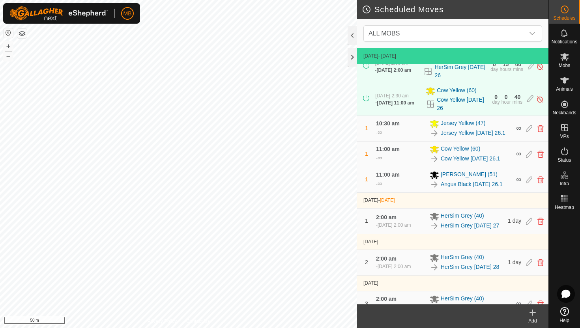
scroll to position [217, 0]
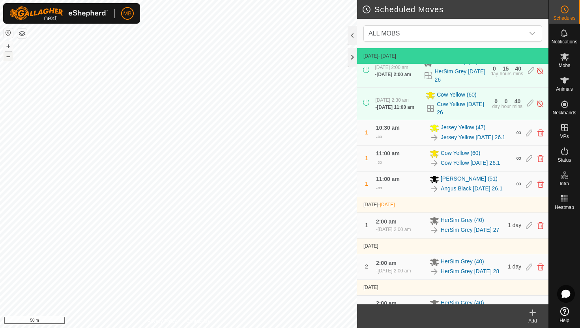
click at [10, 54] on button "–" at bounding box center [8, 56] width 9 height 9
click at [7, 44] on button "+" at bounding box center [8, 45] width 9 height 9
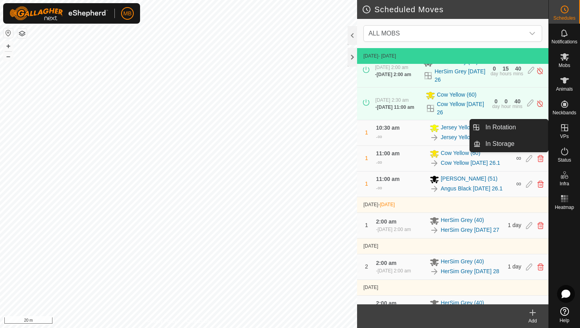
click at [566, 128] on icon at bounding box center [564, 127] width 7 height 7
click at [537, 130] on link "In Rotation" at bounding box center [513, 128] width 67 height 16
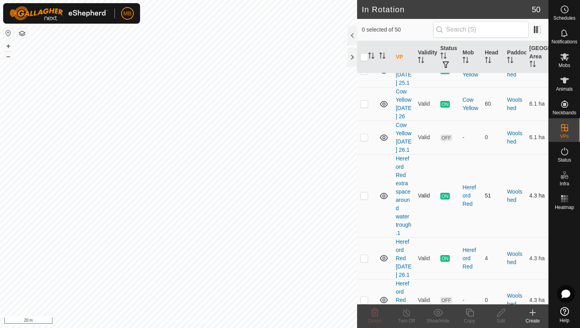
scroll to position [1835, 0]
click at [365, 255] on p-checkbox at bounding box center [364, 258] width 8 height 6
checkbox input "false"
click at [364, 297] on p-checkbox at bounding box center [364, 300] width 8 height 6
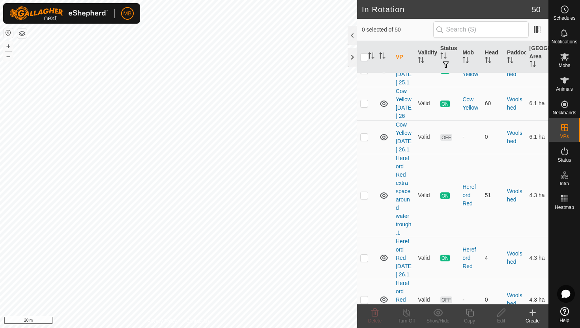
checkbox input "true"
click at [471, 313] on icon at bounding box center [470, 312] width 10 height 9
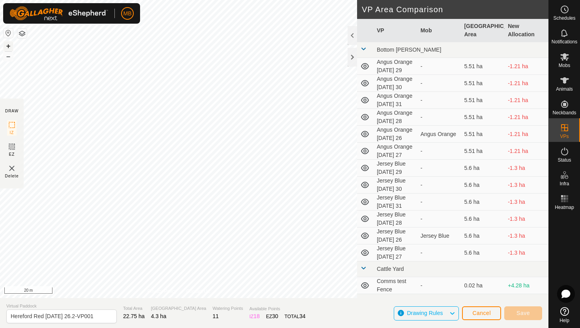
click at [7, 45] on button "+" at bounding box center [8, 45] width 9 height 9
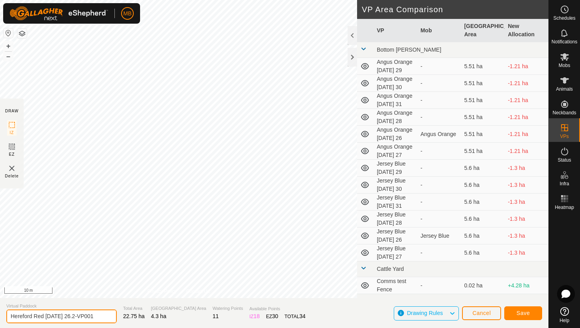
click at [98, 316] on input "Hereford Red Tuesday 26.2-VP001" at bounding box center [61, 317] width 110 height 14
type input "Hereford Red [DATE] 26.3"
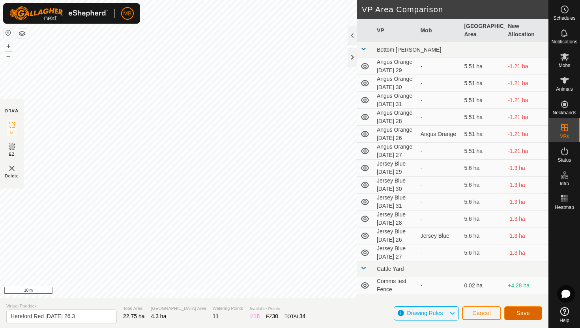
click at [523, 311] on span "Save" at bounding box center [522, 313] width 13 height 6
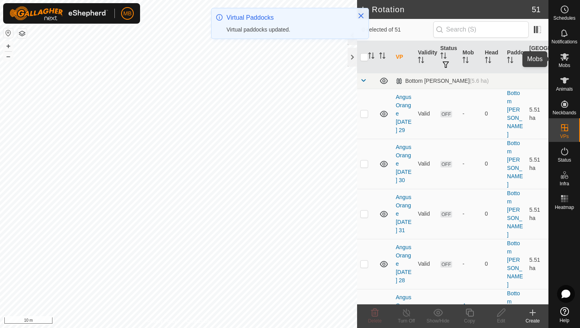
click at [564, 57] on icon at bounding box center [564, 56] width 9 height 7
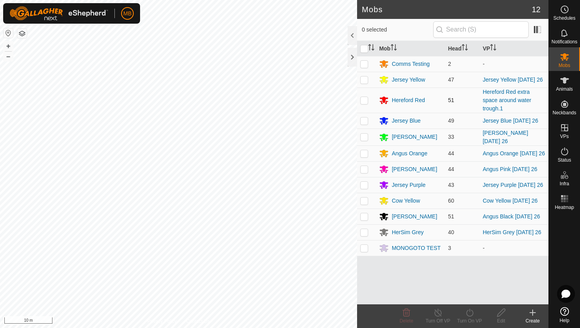
click at [365, 102] on p-checkbox at bounding box center [364, 100] width 8 height 6
checkbox input "true"
click at [471, 312] on icon at bounding box center [470, 312] width 10 height 9
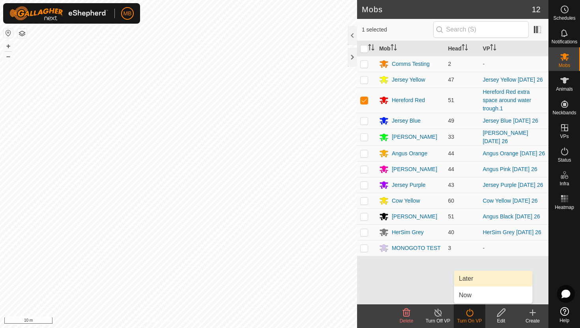
click at [472, 278] on link "Later" at bounding box center [493, 279] width 78 height 16
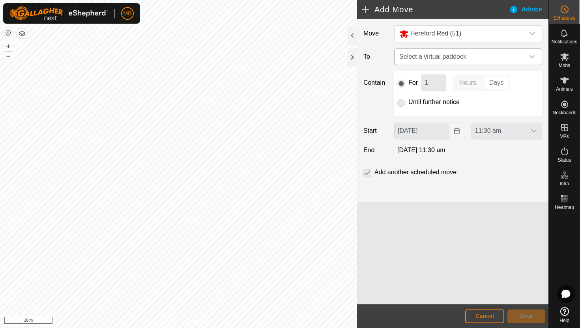
click at [532, 57] on icon "dropdown trigger" at bounding box center [532, 57] width 6 height 6
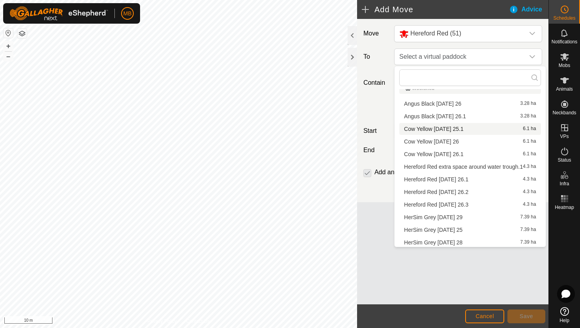
scroll to position [586, 0]
click at [474, 204] on li "Hereford Red Tuesday 26.3 4.3 ha" at bounding box center [470, 204] width 142 height 12
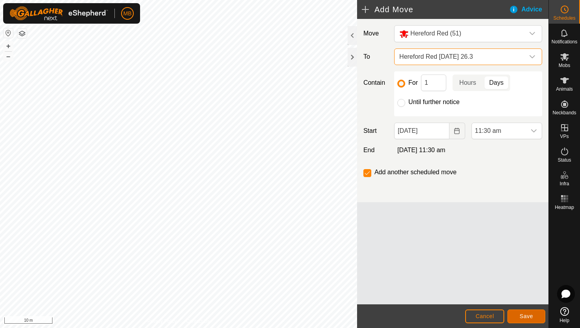
click at [531, 315] on span "Save" at bounding box center [526, 316] width 13 height 6
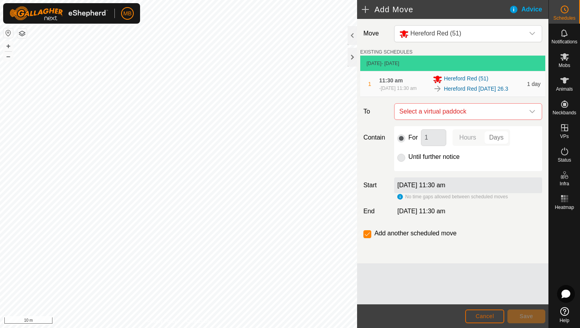
click at [485, 316] on span "Cancel" at bounding box center [484, 316] width 19 height 6
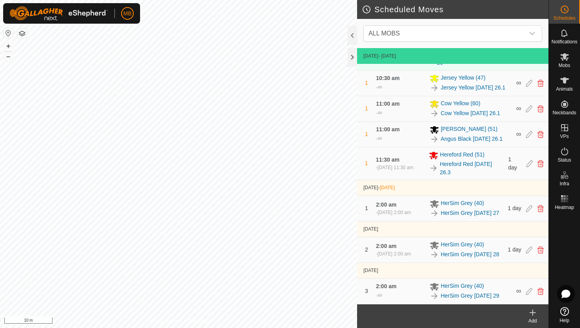
scroll to position [276, 0]
click at [564, 81] on icon at bounding box center [564, 80] width 9 height 6
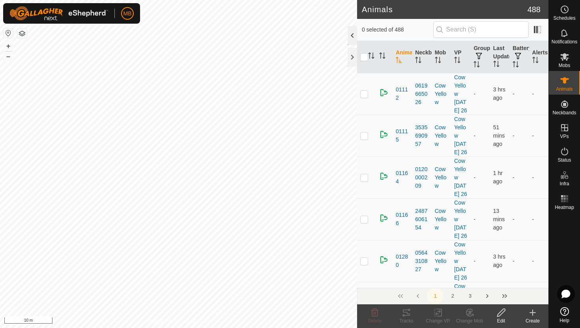
click at [351, 37] on div at bounding box center [352, 35] width 9 height 19
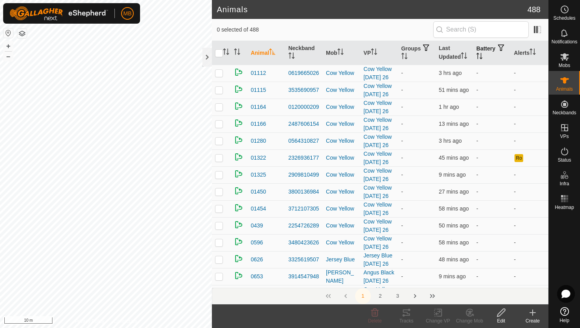
click at [482, 54] on icon "Activate to sort" at bounding box center [479, 56] width 6 height 6
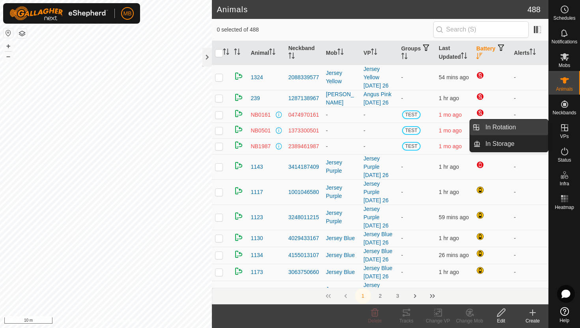
click at [523, 124] on link "In Rotation" at bounding box center [513, 128] width 67 height 16
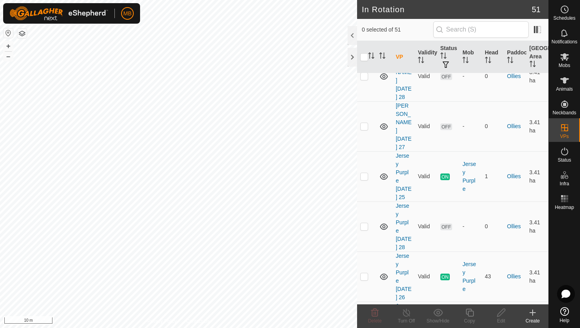
scroll to position [955, 0]
click at [363, 222] on p-checkbox at bounding box center [364, 225] width 8 height 6
checkbox input "true"
click at [471, 314] on icon at bounding box center [470, 312] width 10 height 9
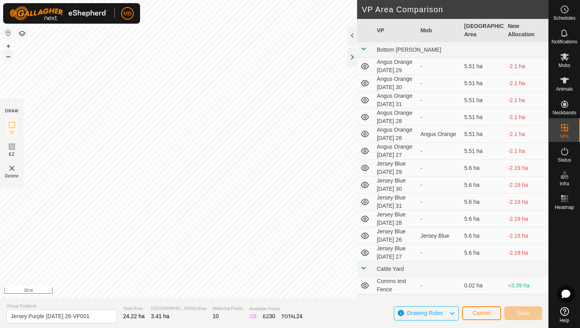
click at [7, 58] on button "–" at bounding box center [8, 56] width 9 height 9
click at [10, 56] on button "–" at bounding box center [8, 56] width 9 height 9
click at [10, 44] on button "+" at bounding box center [8, 45] width 9 height 9
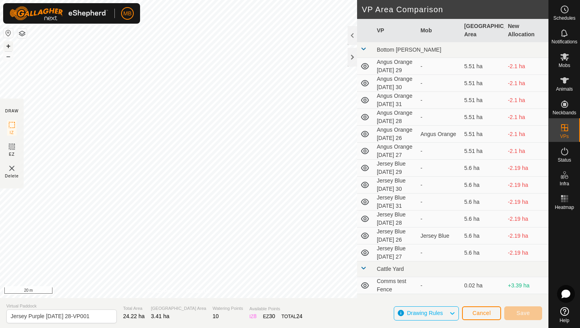
click at [8, 45] on button "+" at bounding box center [8, 45] width 9 height 9
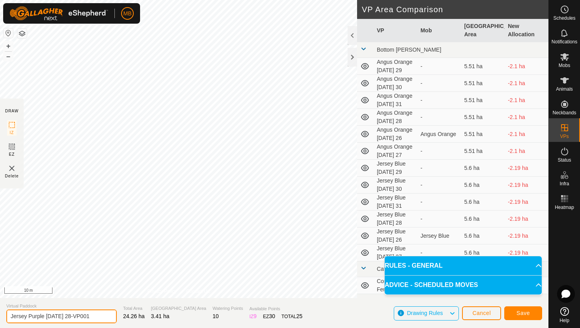
click at [99, 316] on input "Jersey Purple Thursday 28-VP001" at bounding box center [61, 317] width 110 height 14
type input "Jersey Purple [DATE] 29"
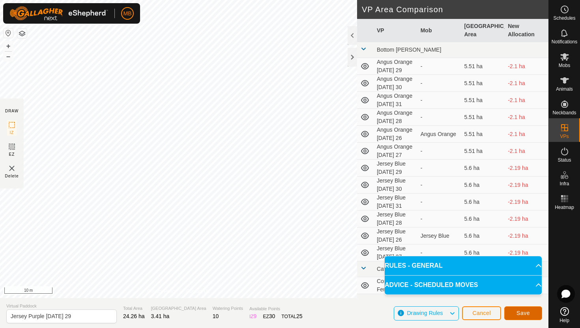
click at [516, 311] on span "Save" at bounding box center [522, 313] width 13 height 6
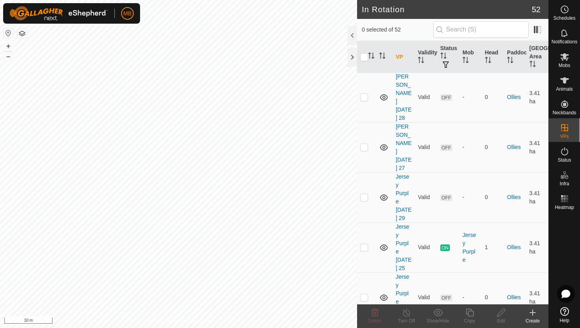
scroll to position [935, 0]
click at [364, 193] on p-checkbox at bounding box center [364, 196] width 8 height 6
checkbox input "true"
click at [469, 313] on icon at bounding box center [470, 312] width 10 height 9
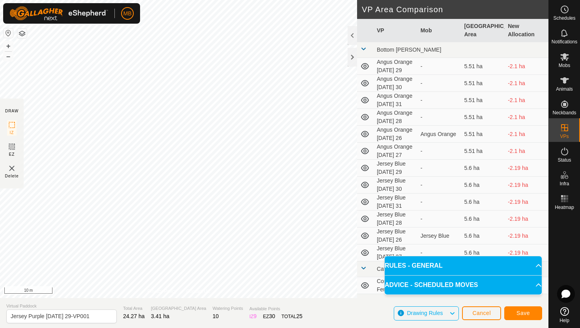
click at [190, 304] on div "DRAW IZ EZ Delete Privacy Policy Contact Us Segment length must be longer than …" at bounding box center [274, 164] width 548 height 328
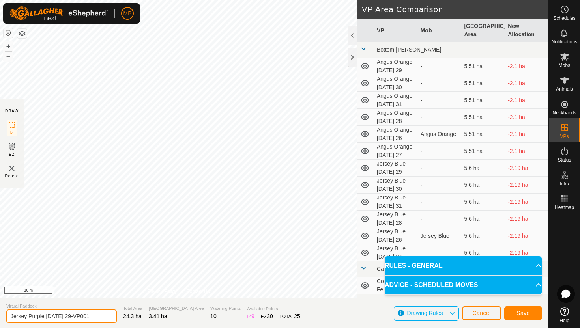
click at [93, 318] on input "Jersey Purple Friday 29-VP001" at bounding box center [61, 317] width 110 height 14
type input "Jersey Purple [DATE] 30"
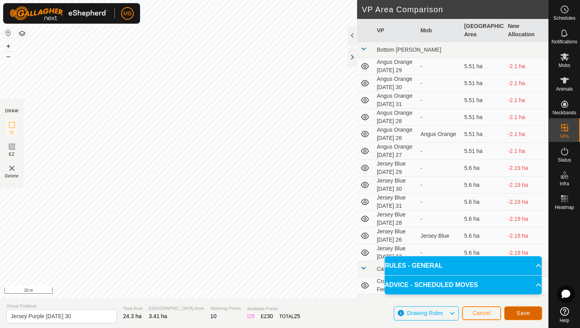
click at [529, 312] on span "Save" at bounding box center [522, 313] width 13 height 6
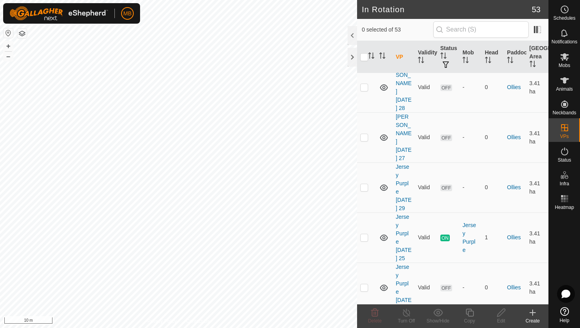
scroll to position [942, 0]
click at [366, 286] on p-checkbox at bounding box center [364, 289] width 8 height 6
checkbox input "true"
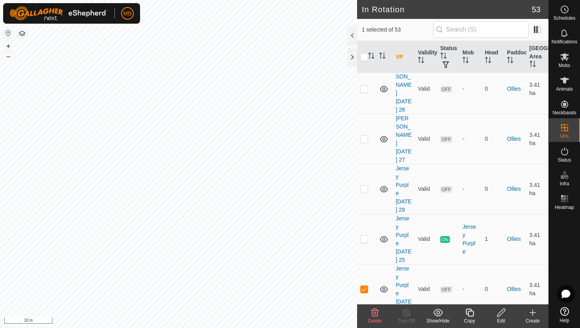
click at [470, 312] on icon at bounding box center [470, 312] width 10 height 9
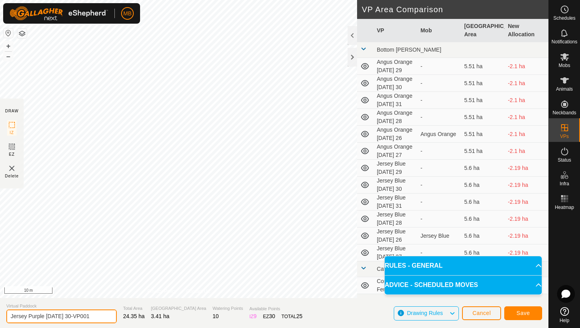
click at [97, 316] on input "Jersey Purple Saturday 30-VP001" at bounding box center [61, 317] width 110 height 14
type input "Jersey Purple [DATE] 31"
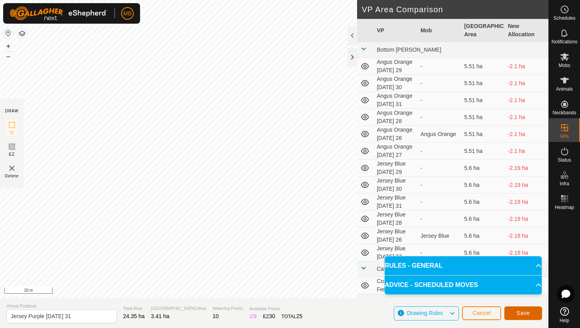
click at [524, 312] on span "Save" at bounding box center [522, 313] width 13 height 6
